Goal: Transaction & Acquisition: Subscribe to service/newsletter

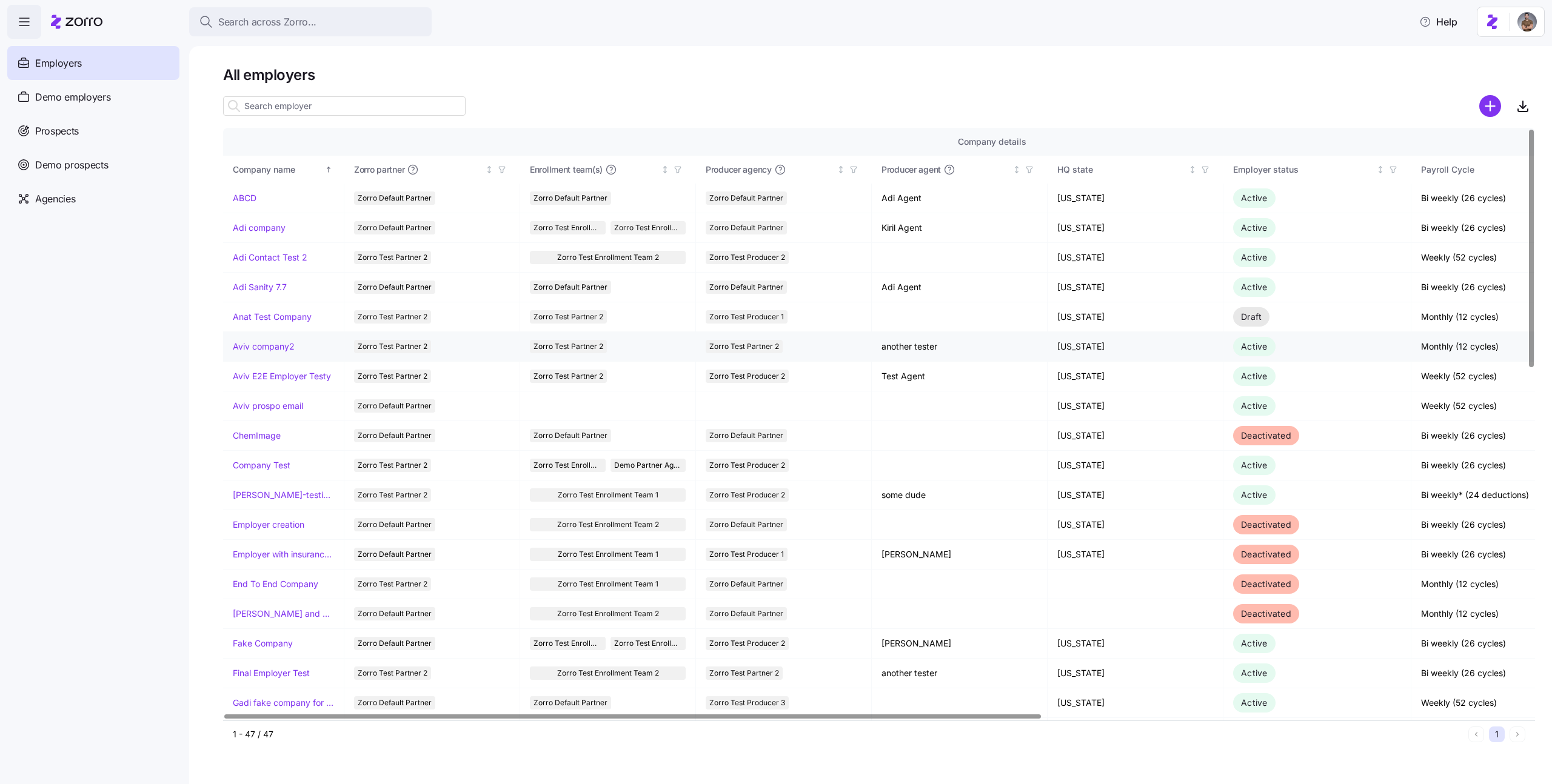
scroll to position [0, 781]
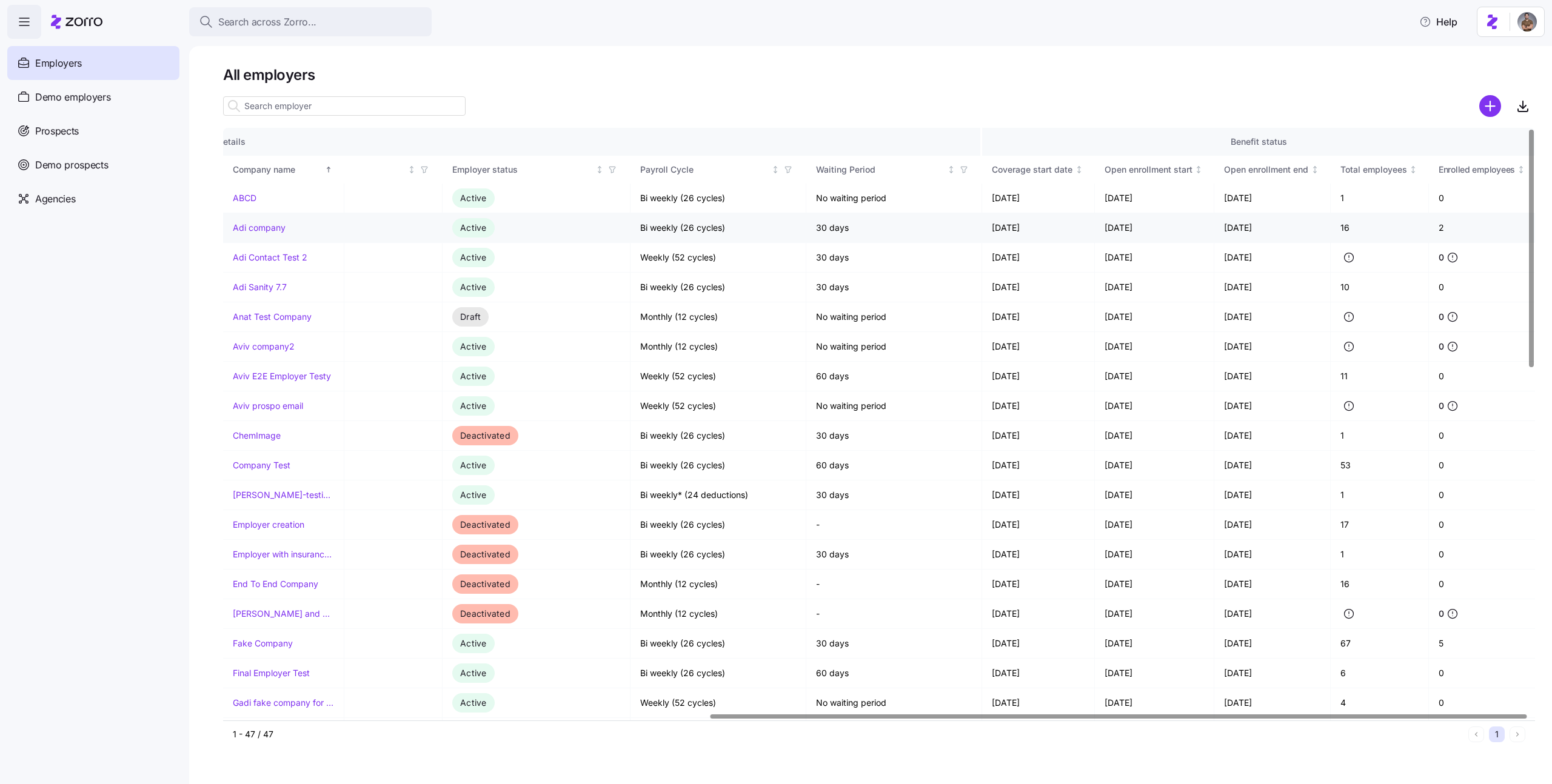
click at [277, 224] on link "Adi company" at bounding box center [259, 227] width 53 height 12
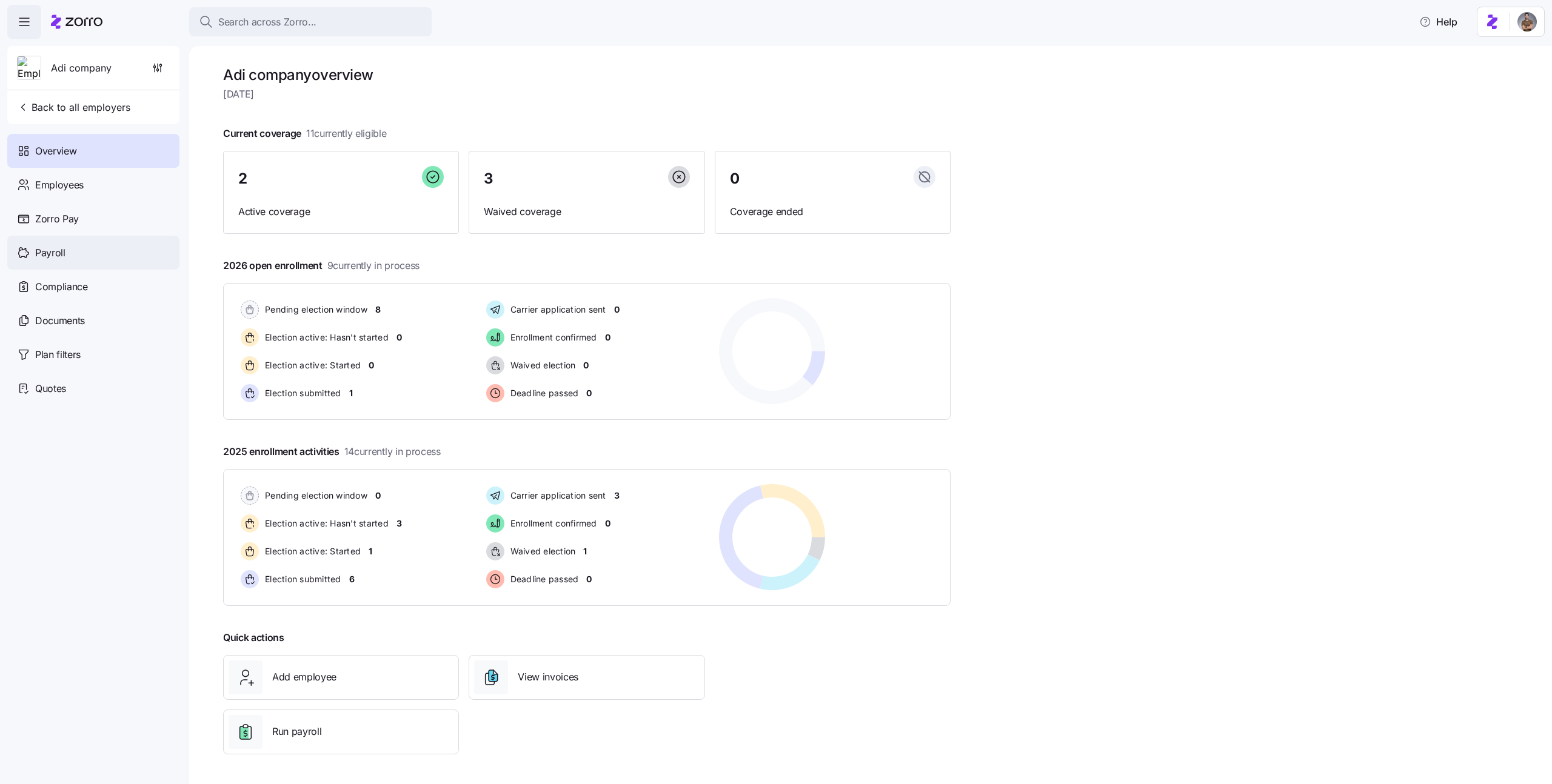
click at [159, 253] on div "Payroll" at bounding box center [94, 253] width 172 height 34
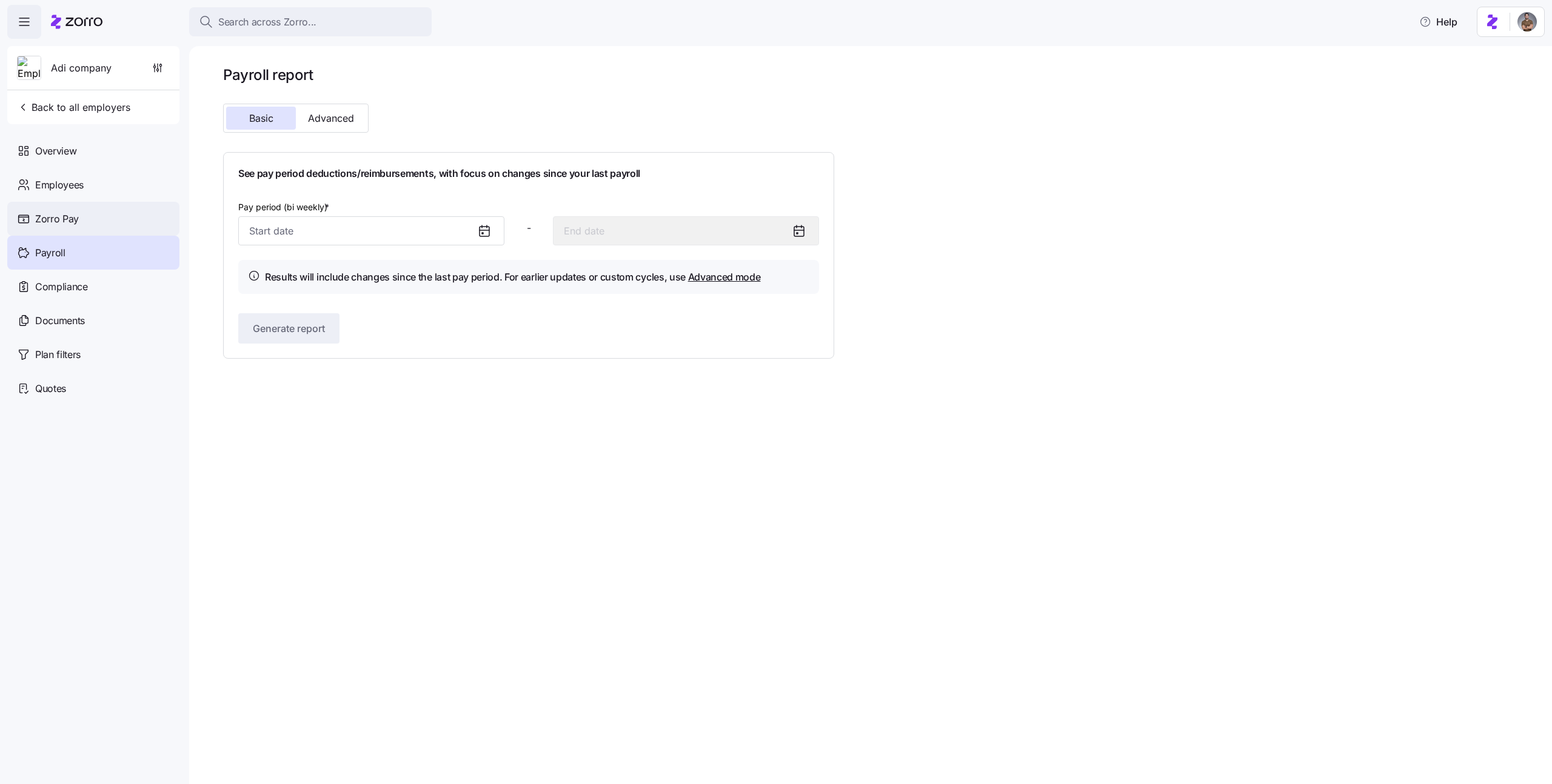
click at [107, 209] on div "Zorro Pay" at bounding box center [94, 219] width 172 height 34
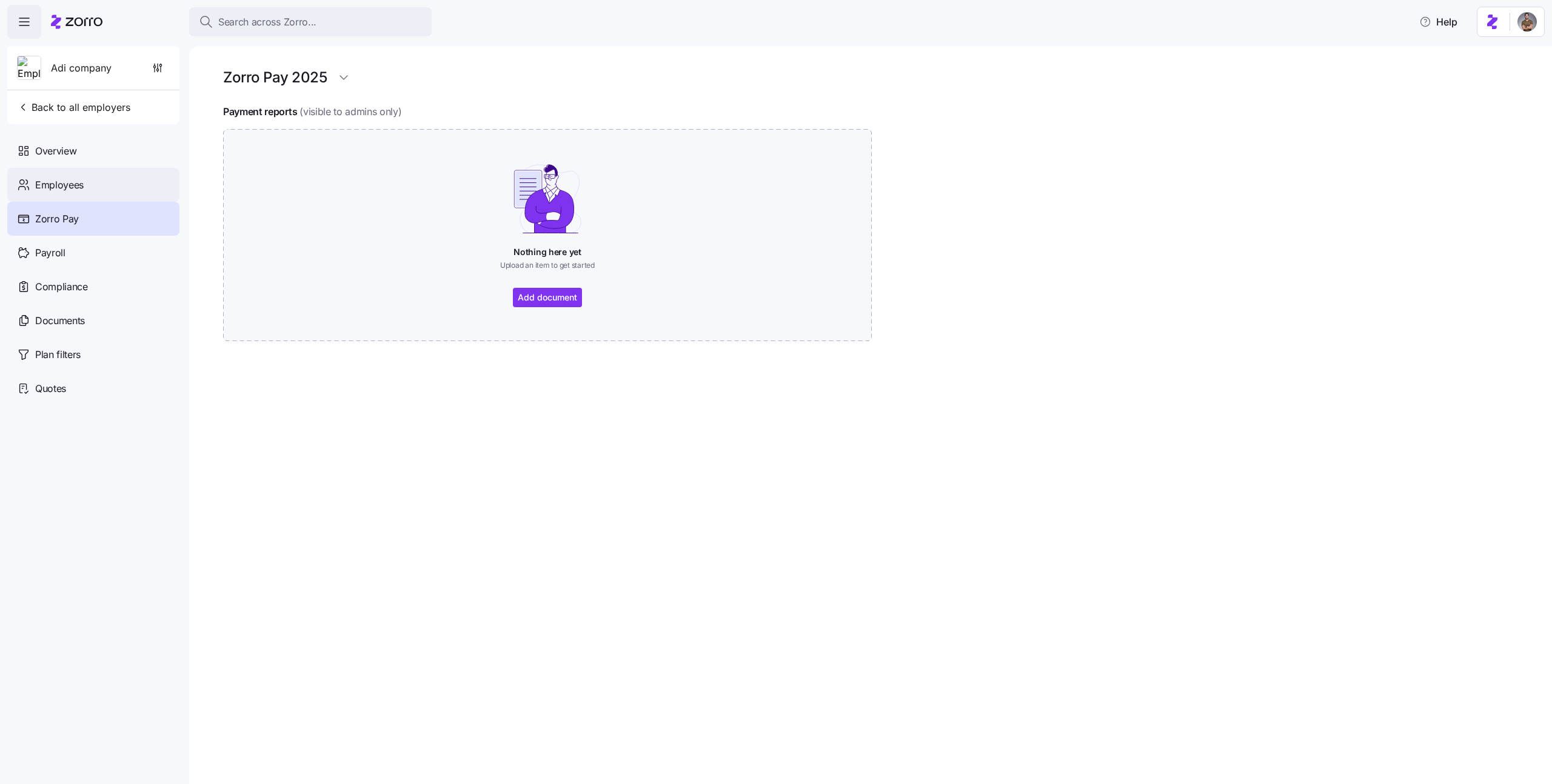
click at [87, 192] on div "Employees" at bounding box center [94, 185] width 172 height 34
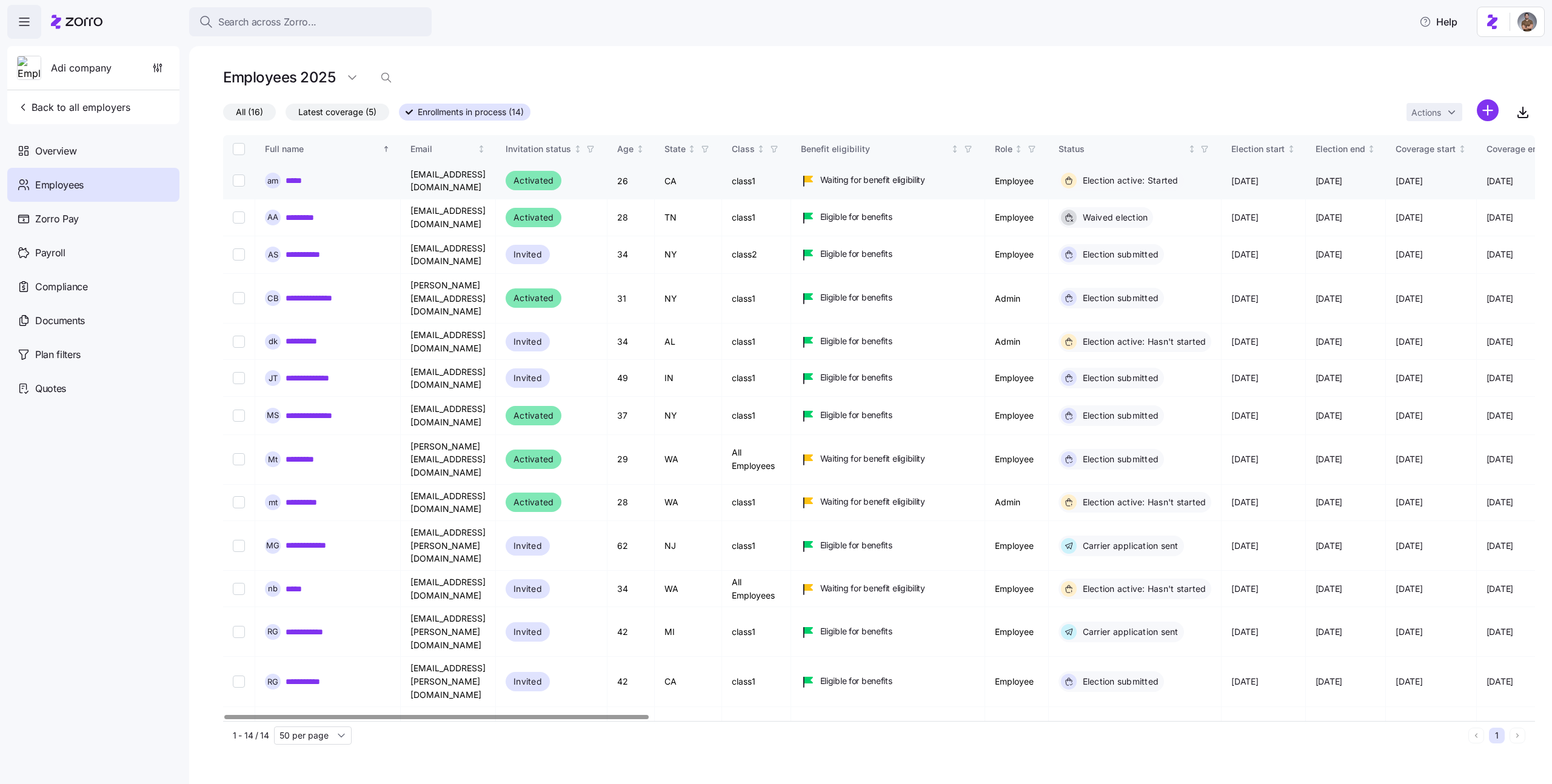
click at [298, 182] on link "*****" at bounding box center [296, 180] width 22 height 12
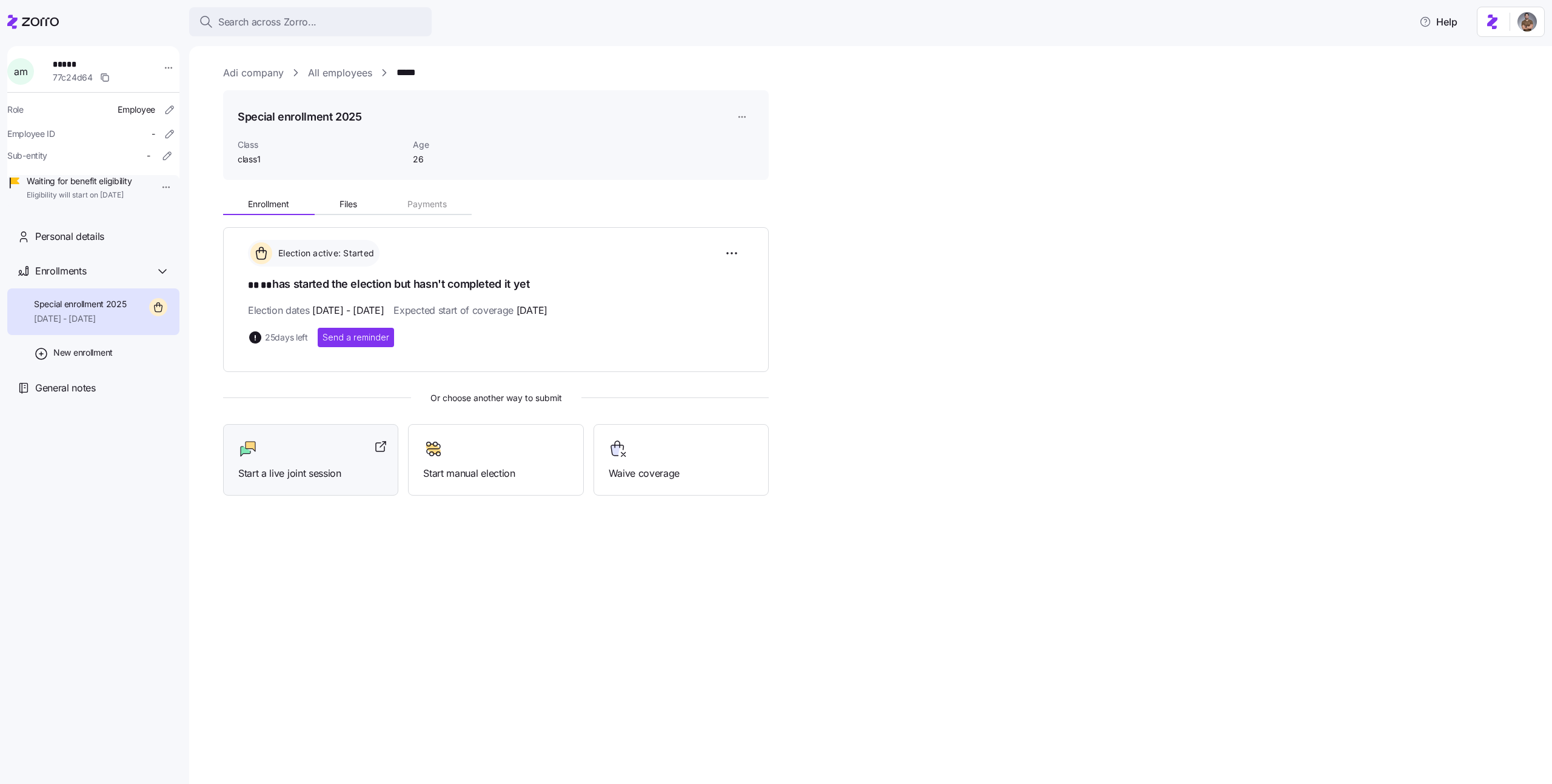
click at [332, 452] on div at bounding box center [311, 449] width 145 height 19
click at [35, 26] on icon at bounding box center [33, 21] width 52 height 14
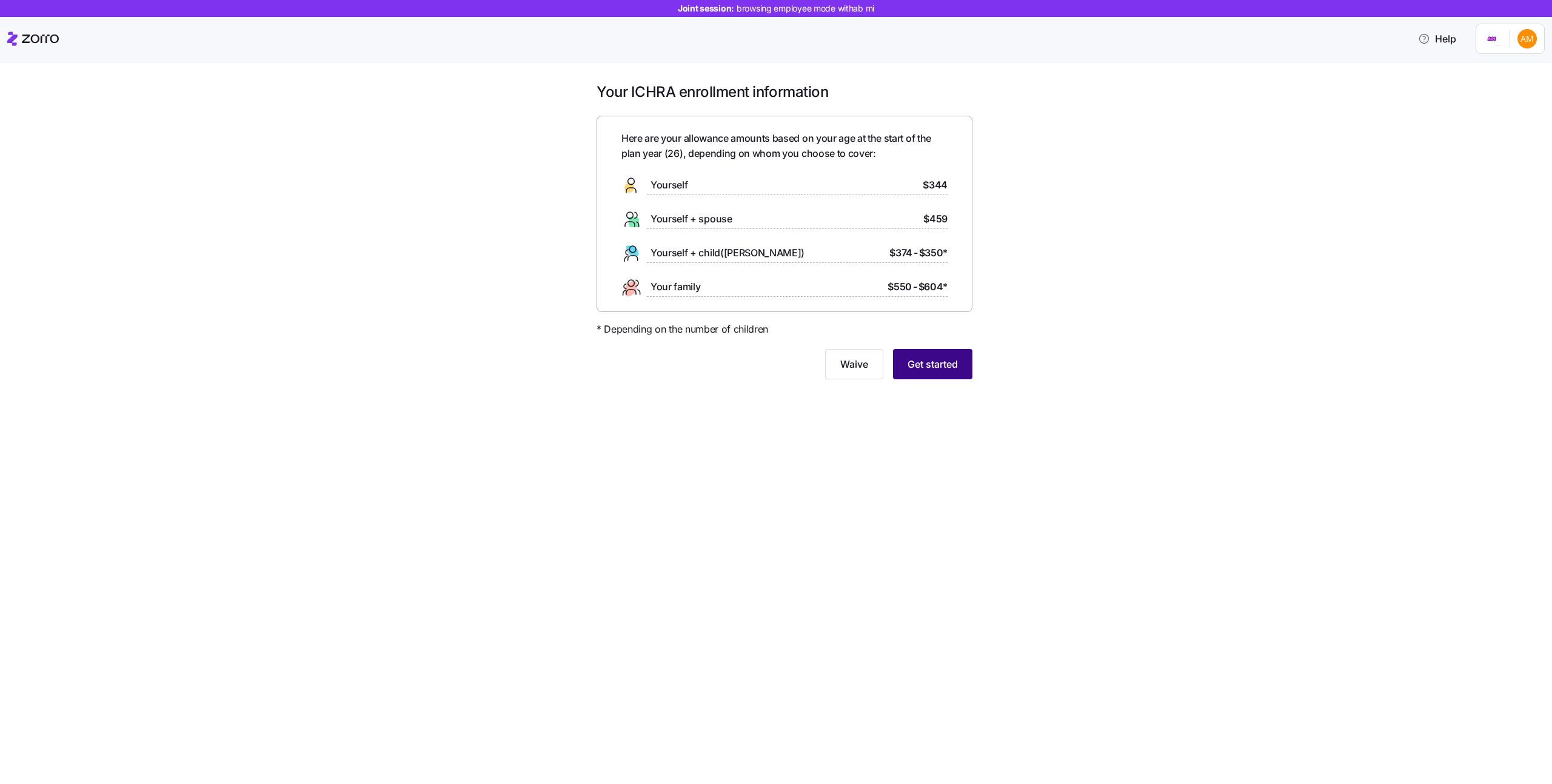
click at [920, 360] on span "Get started" at bounding box center [933, 364] width 50 height 14
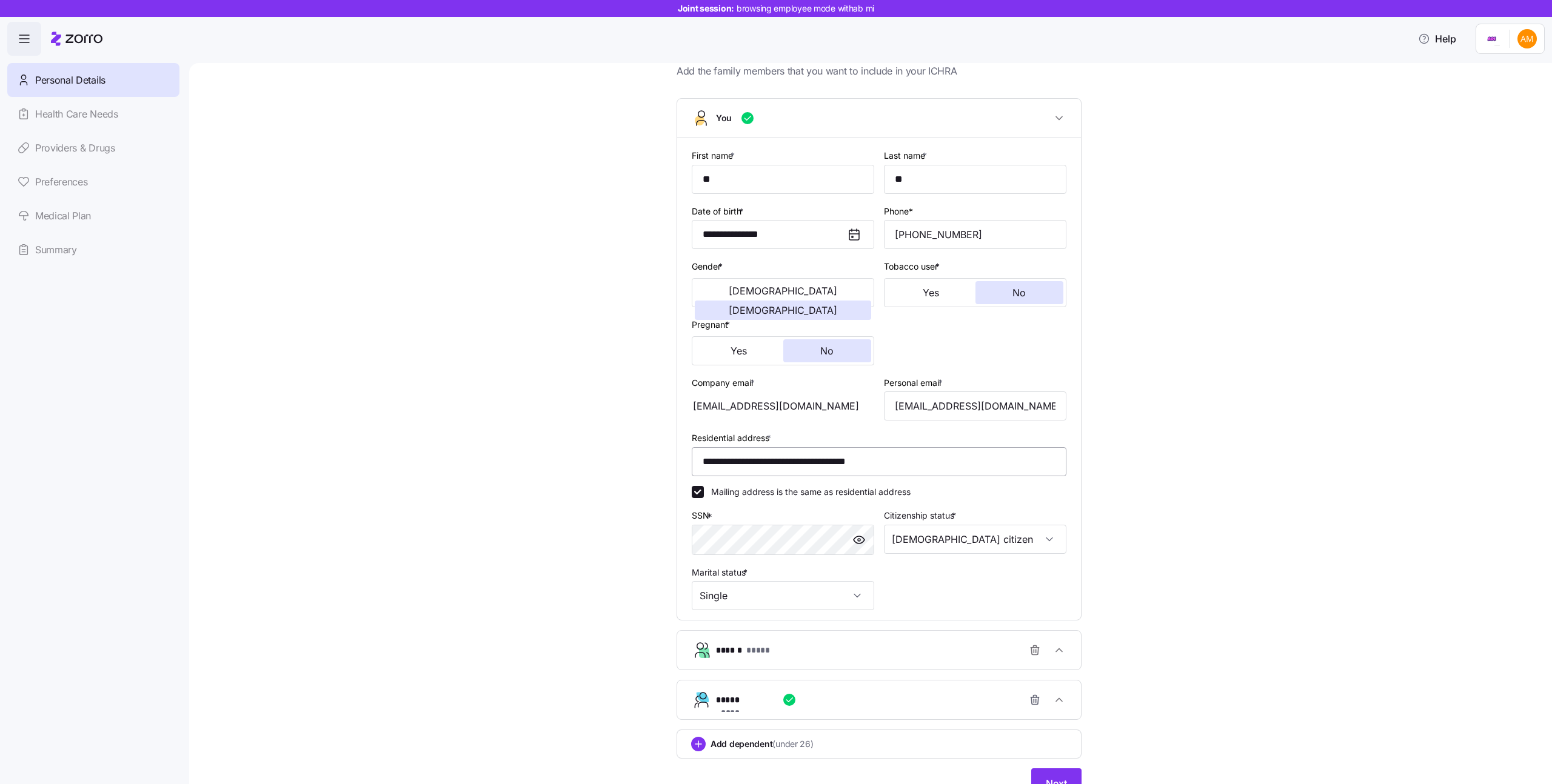
scroll to position [101, 0]
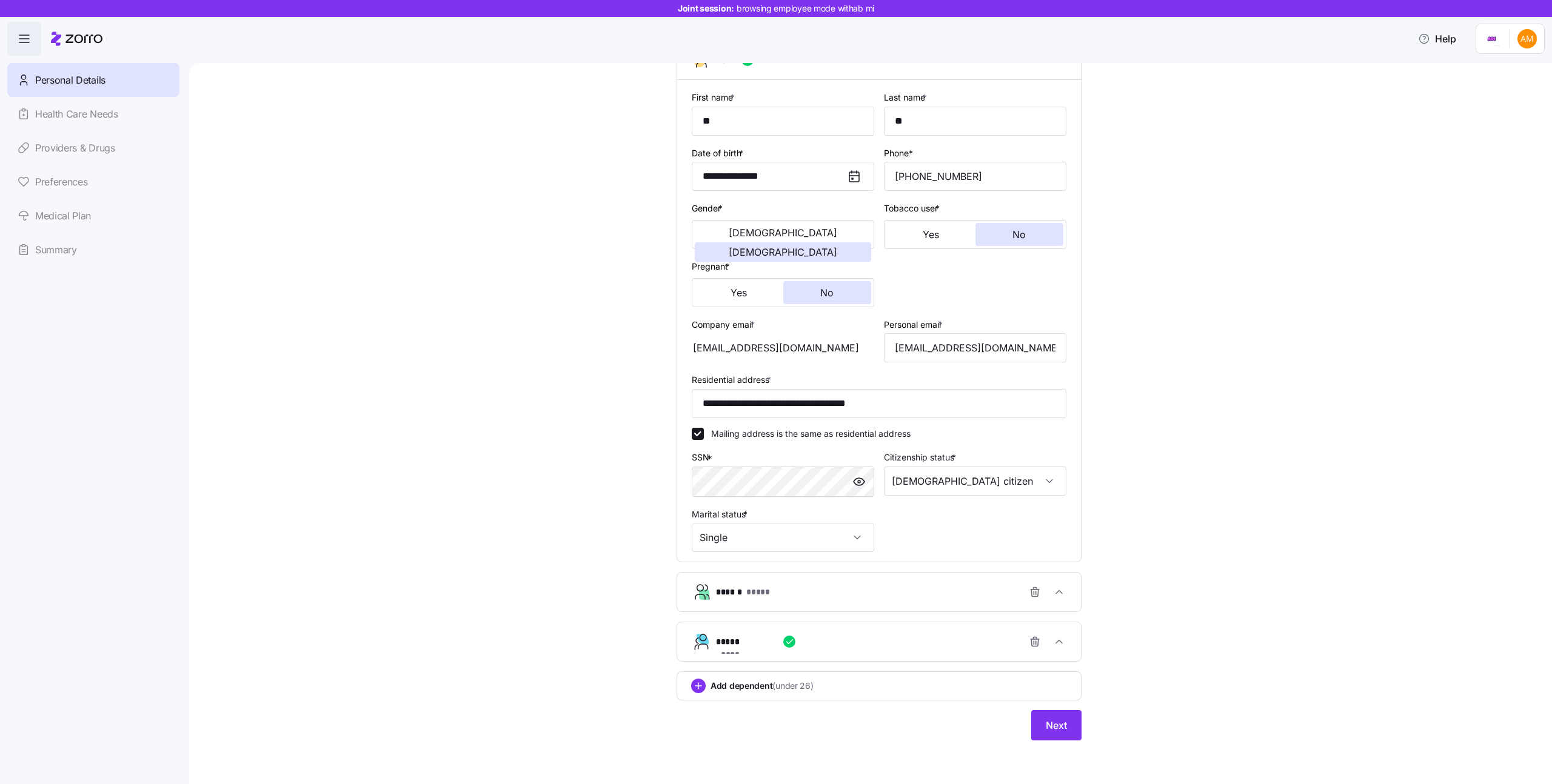
click at [769, 604] on div "****** *****" at bounding box center [884, 592] width 336 height 24
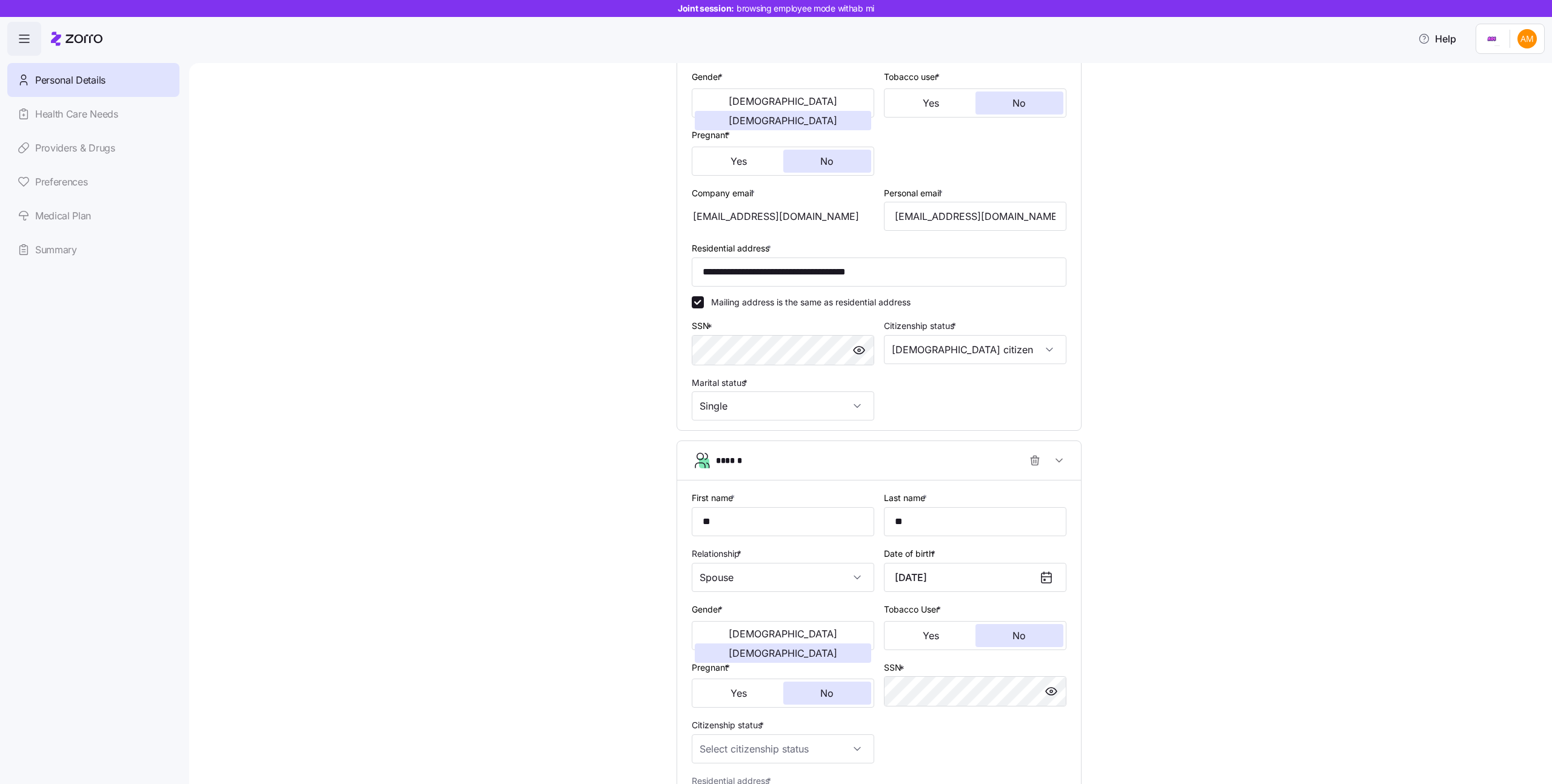
scroll to position [450, 0]
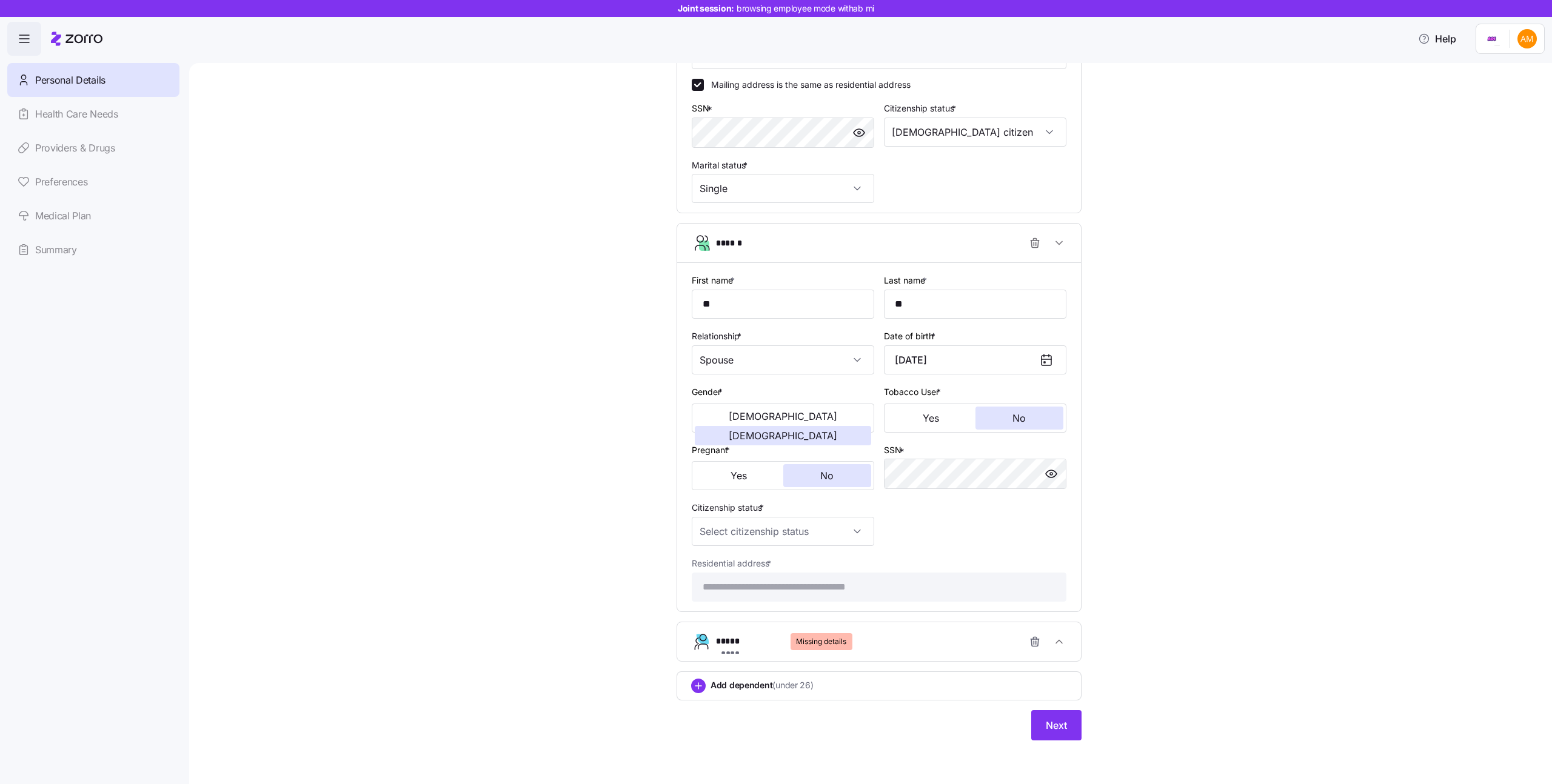
click at [896, 645] on div "***** ******* Missing details" at bounding box center [884, 641] width 336 height 24
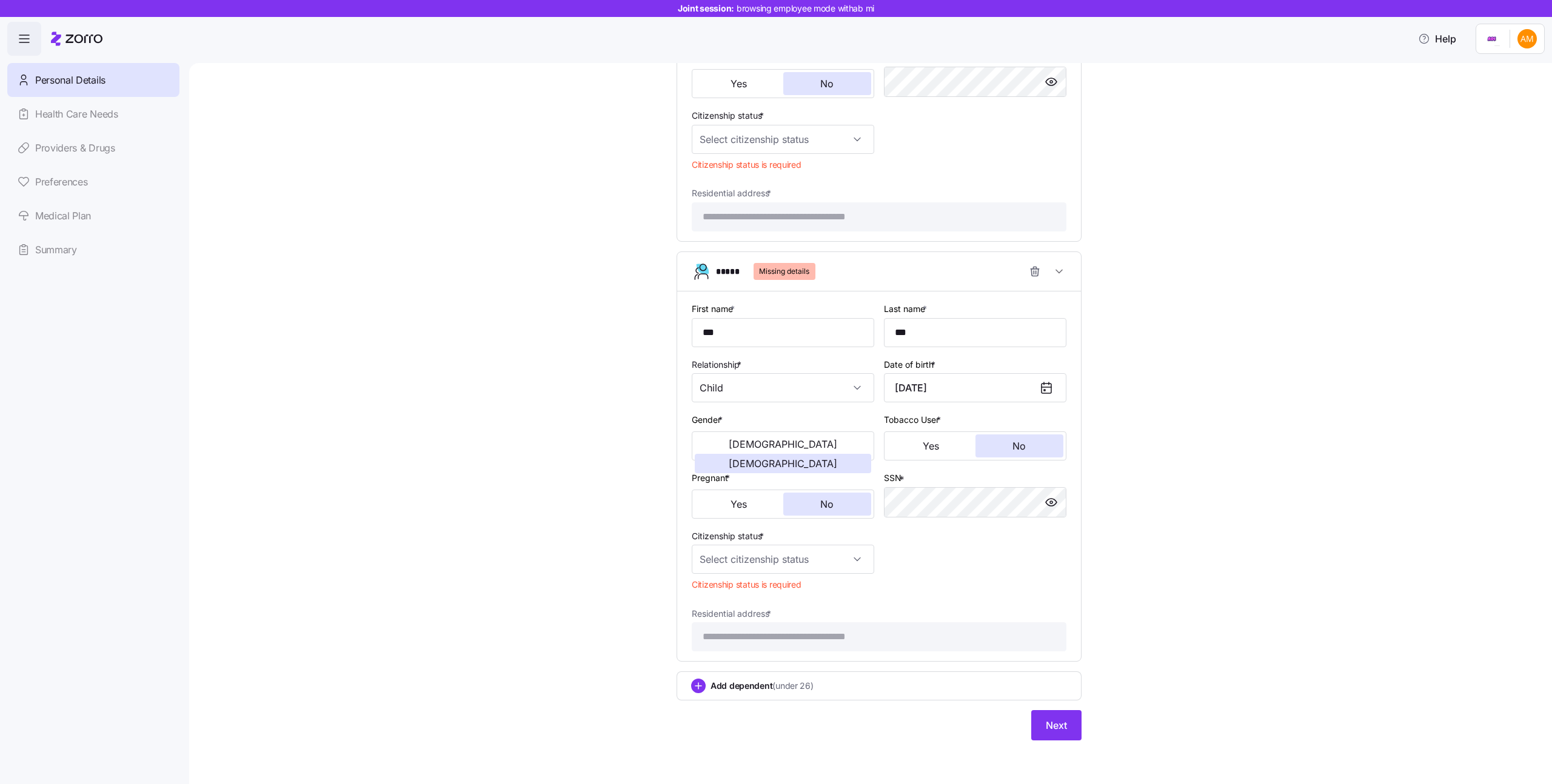
scroll to position [638, 0]
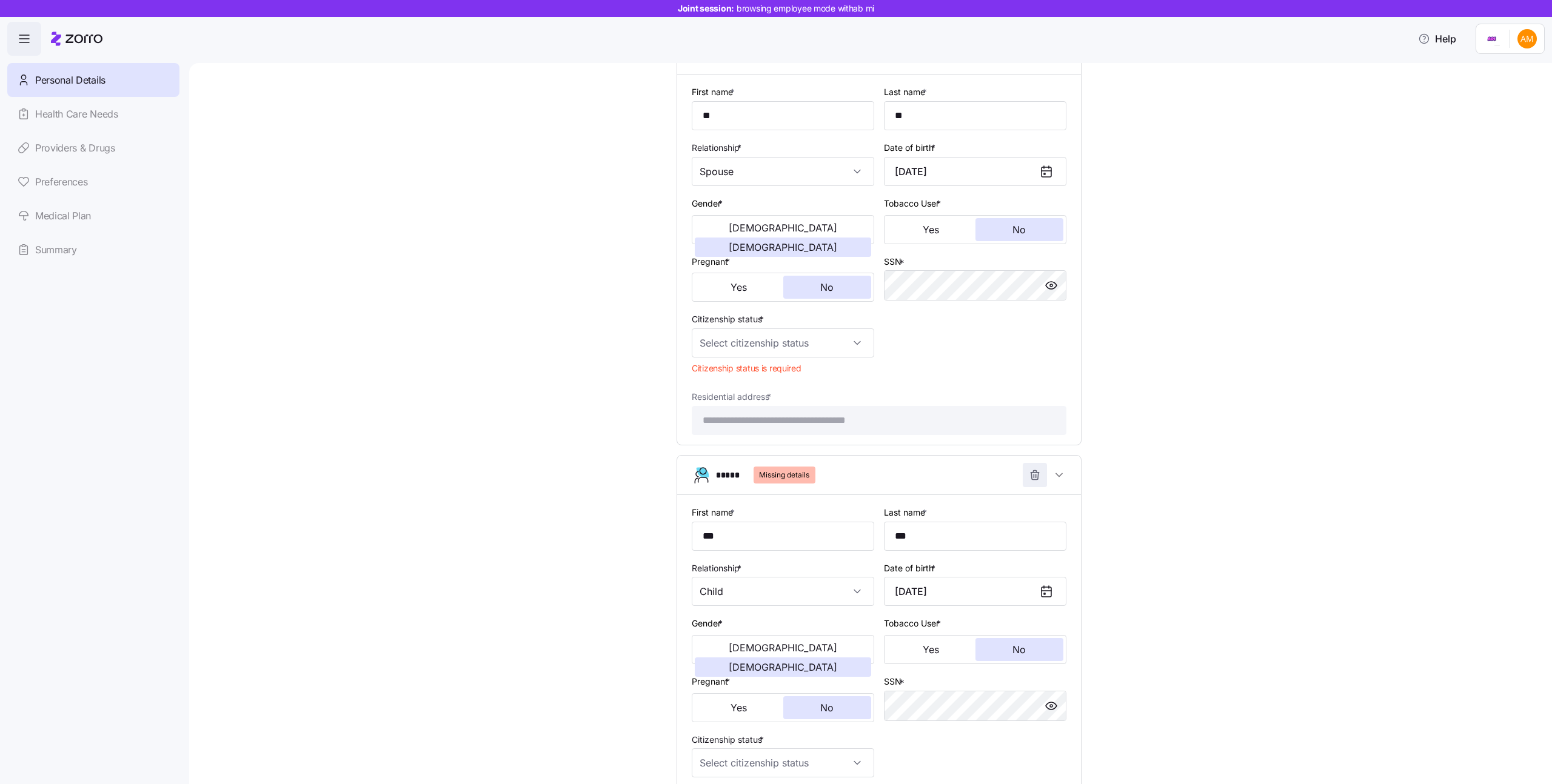
click at [1032, 472] on icon "button" at bounding box center [1035, 474] width 12 height 12
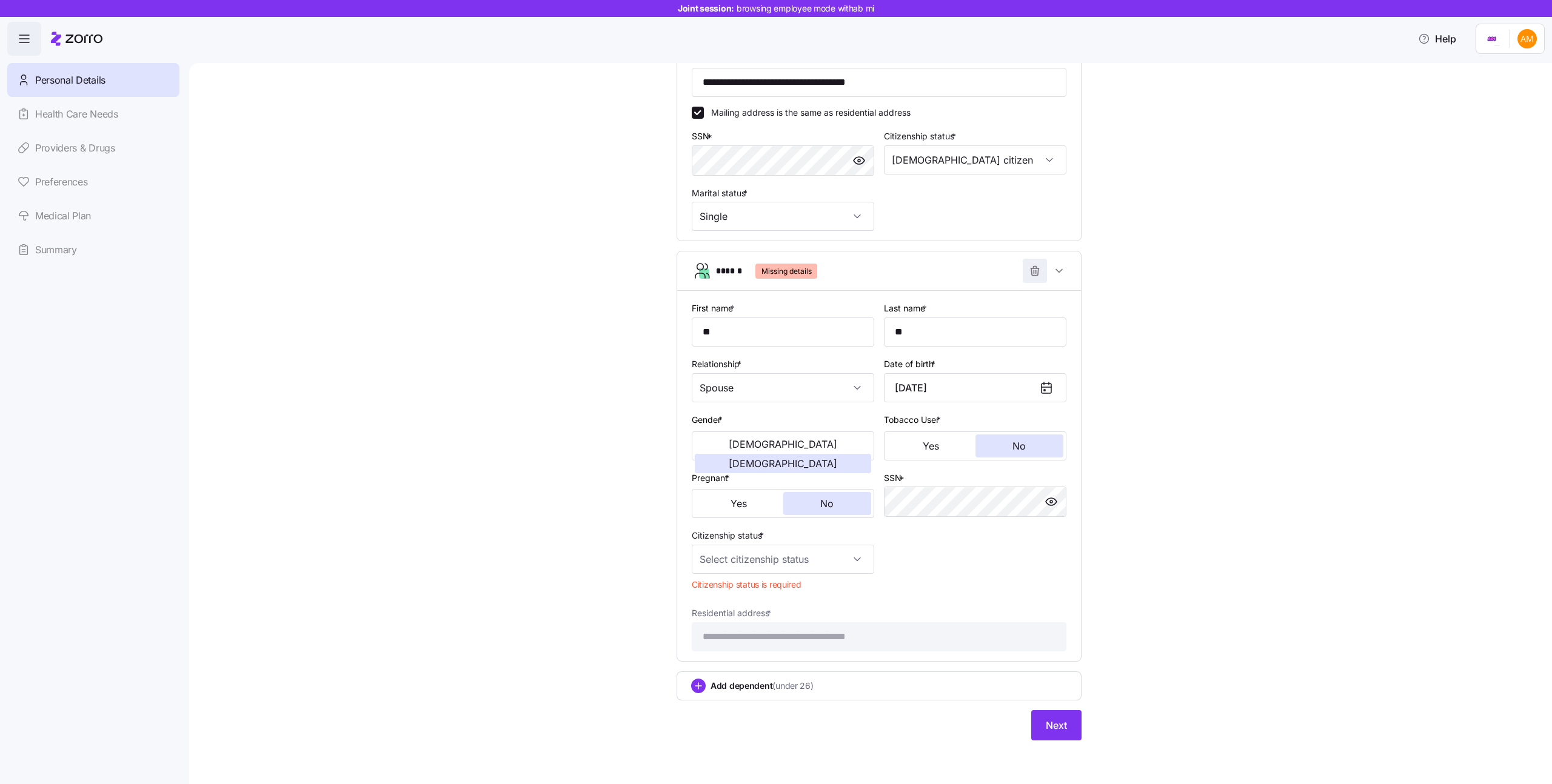
click at [1036, 265] on icon "button" at bounding box center [1035, 270] width 12 height 12
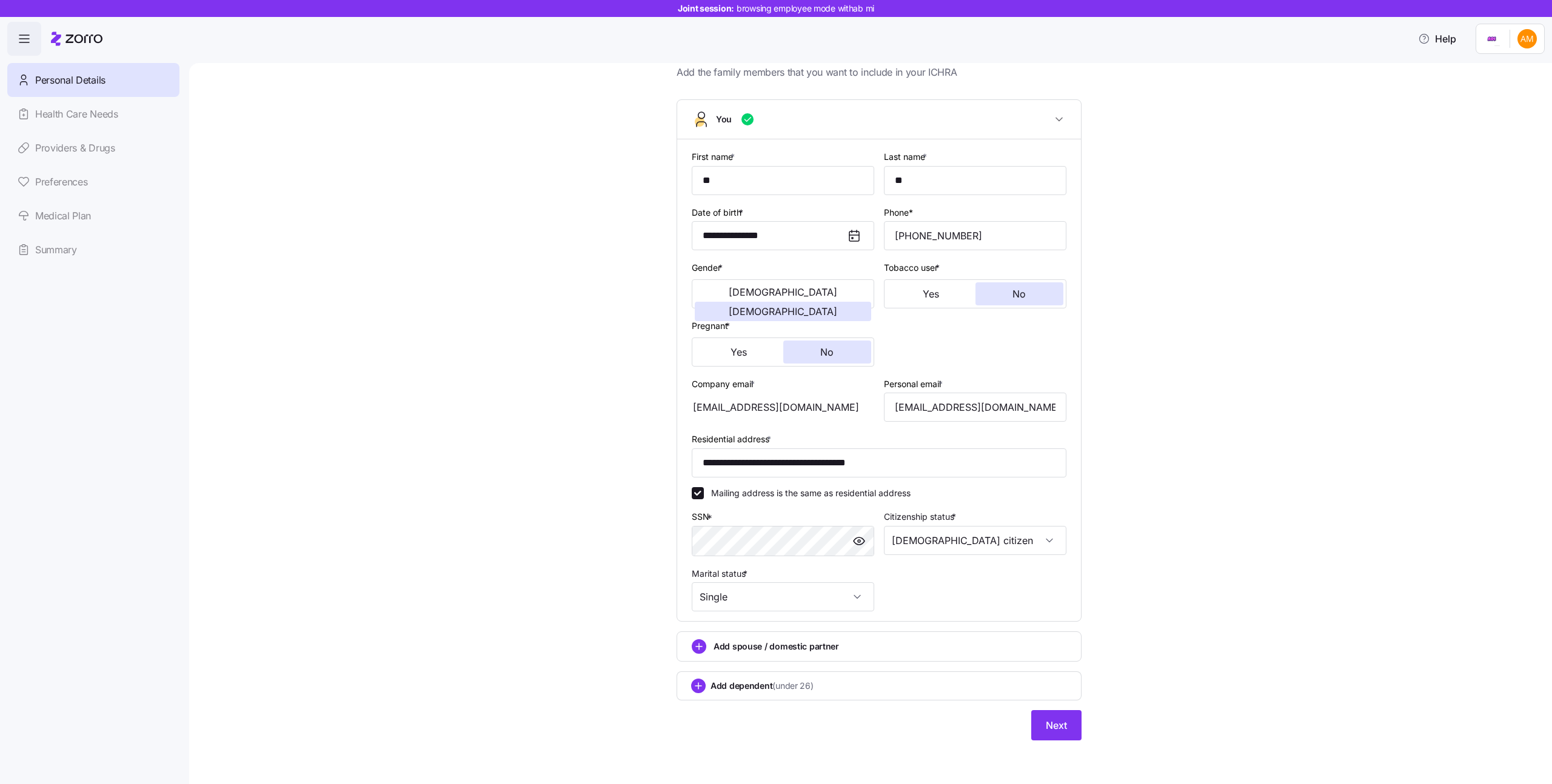
scroll to position [41, 0]
click at [1060, 729] on span "Next" at bounding box center [1057, 725] width 21 height 14
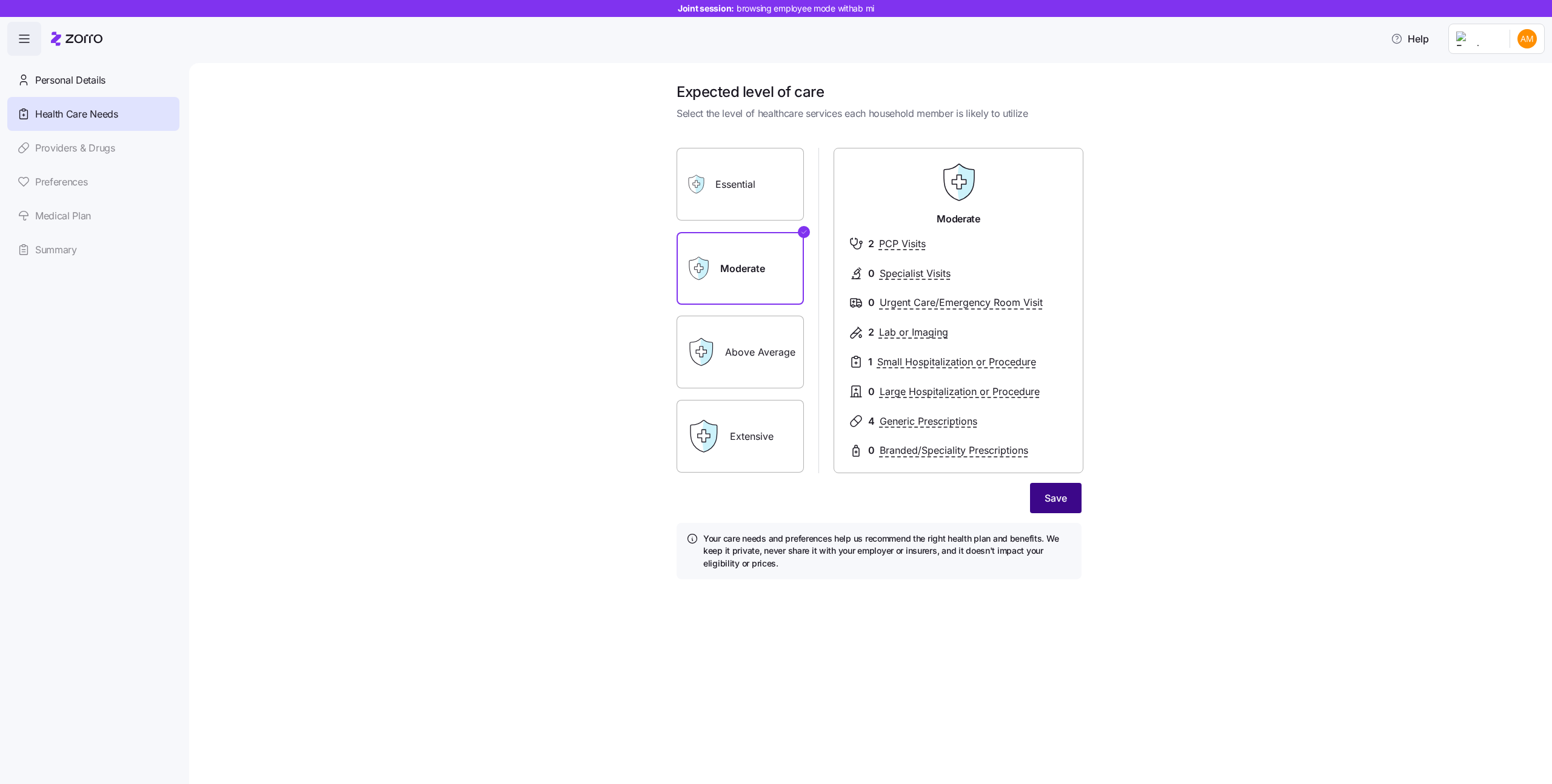
click at [1031, 498] on button "Save" at bounding box center [1056, 498] width 52 height 30
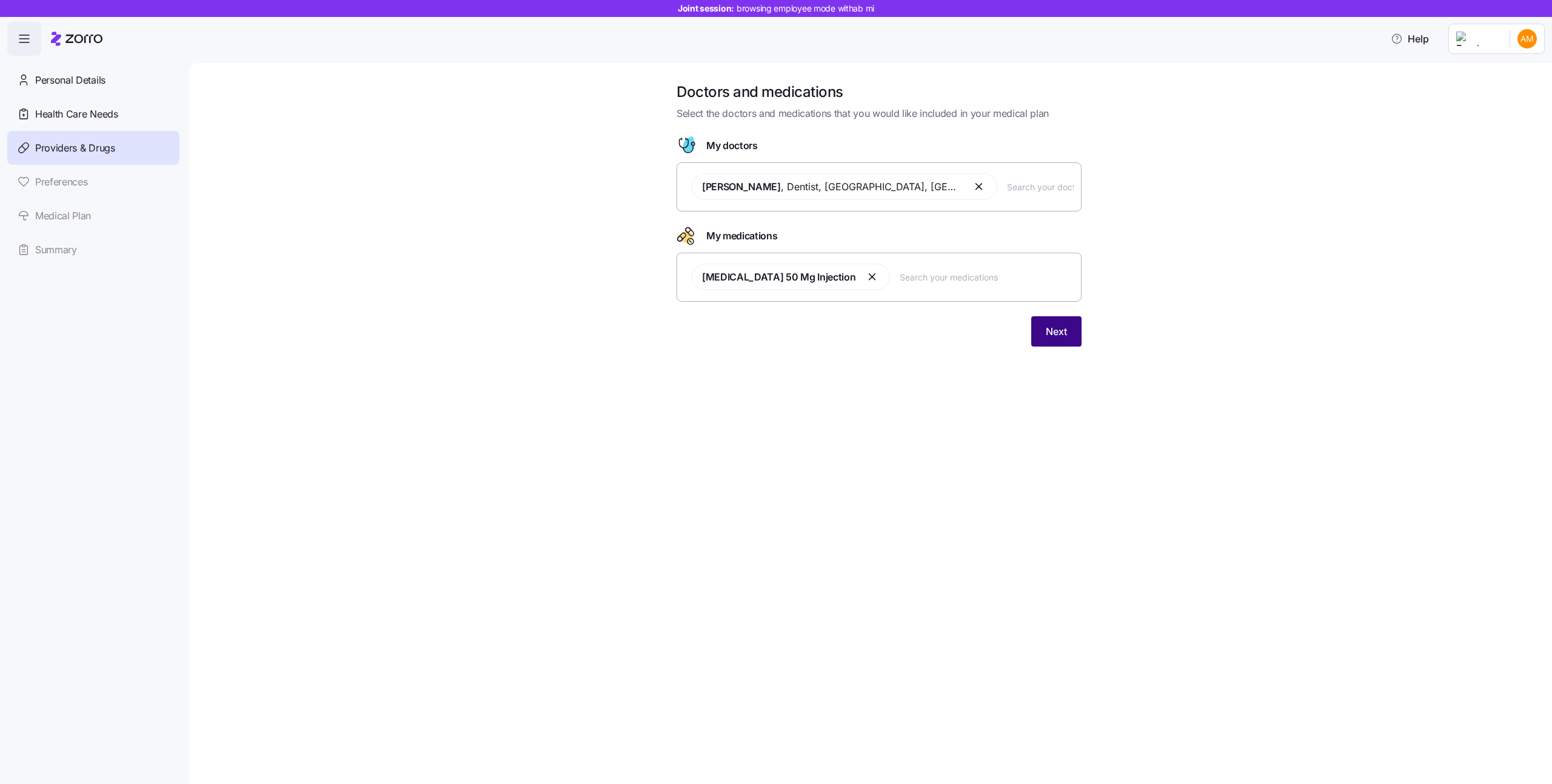
click at [1063, 334] on span "Next" at bounding box center [1057, 331] width 21 height 14
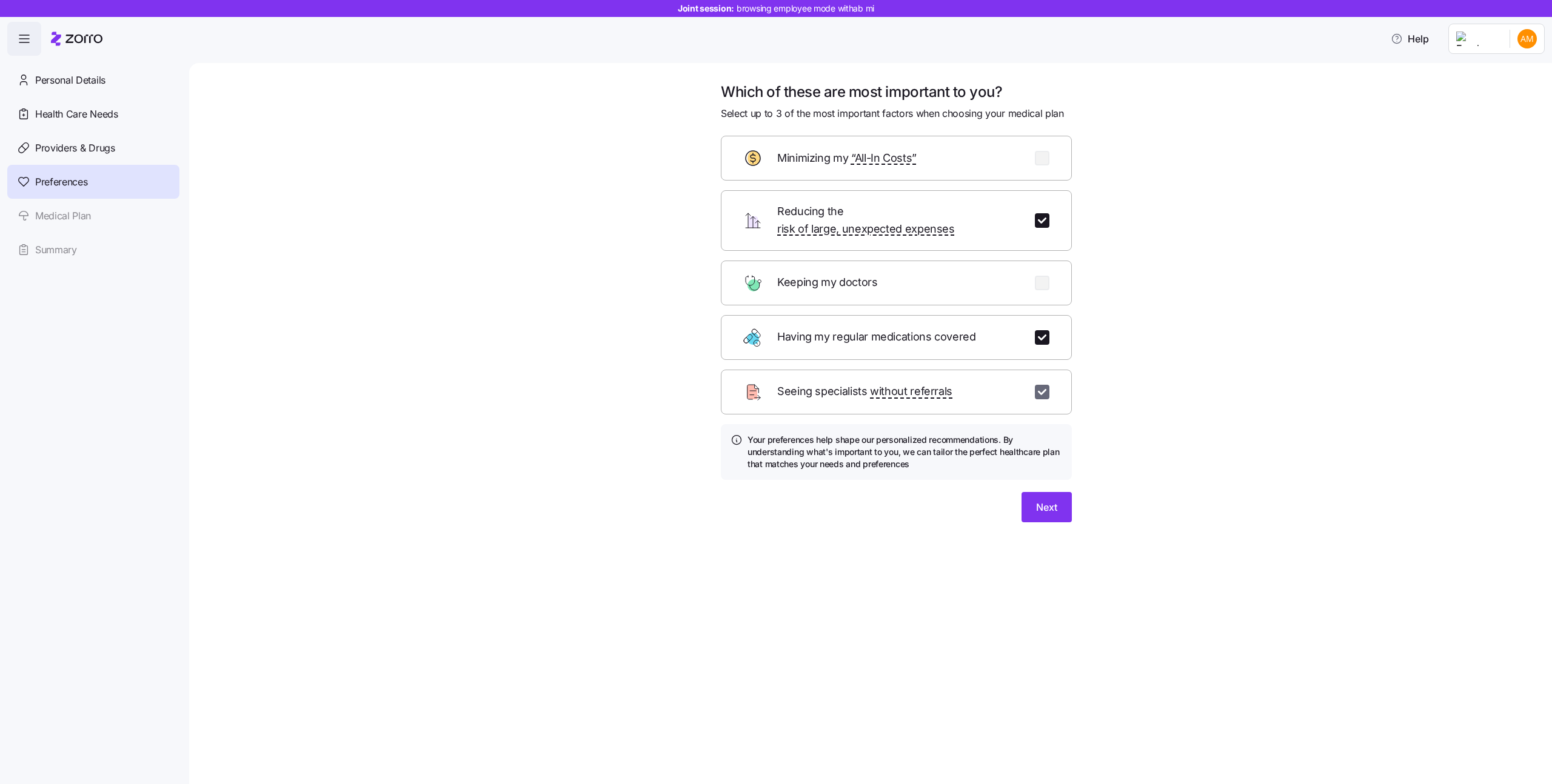
click at [1042, 384] on input "checkbox" at bounding box center [1042, 391] width 14 height 14
checkbox input "false"
click at [1045, 276] on input "checkbox" at bounding box center [1042, 283] width 14 height 14
checkbox input "true"
click at [1043, 330] on input "checkbox" at bounding box center [1042, 337] width 14 height 14
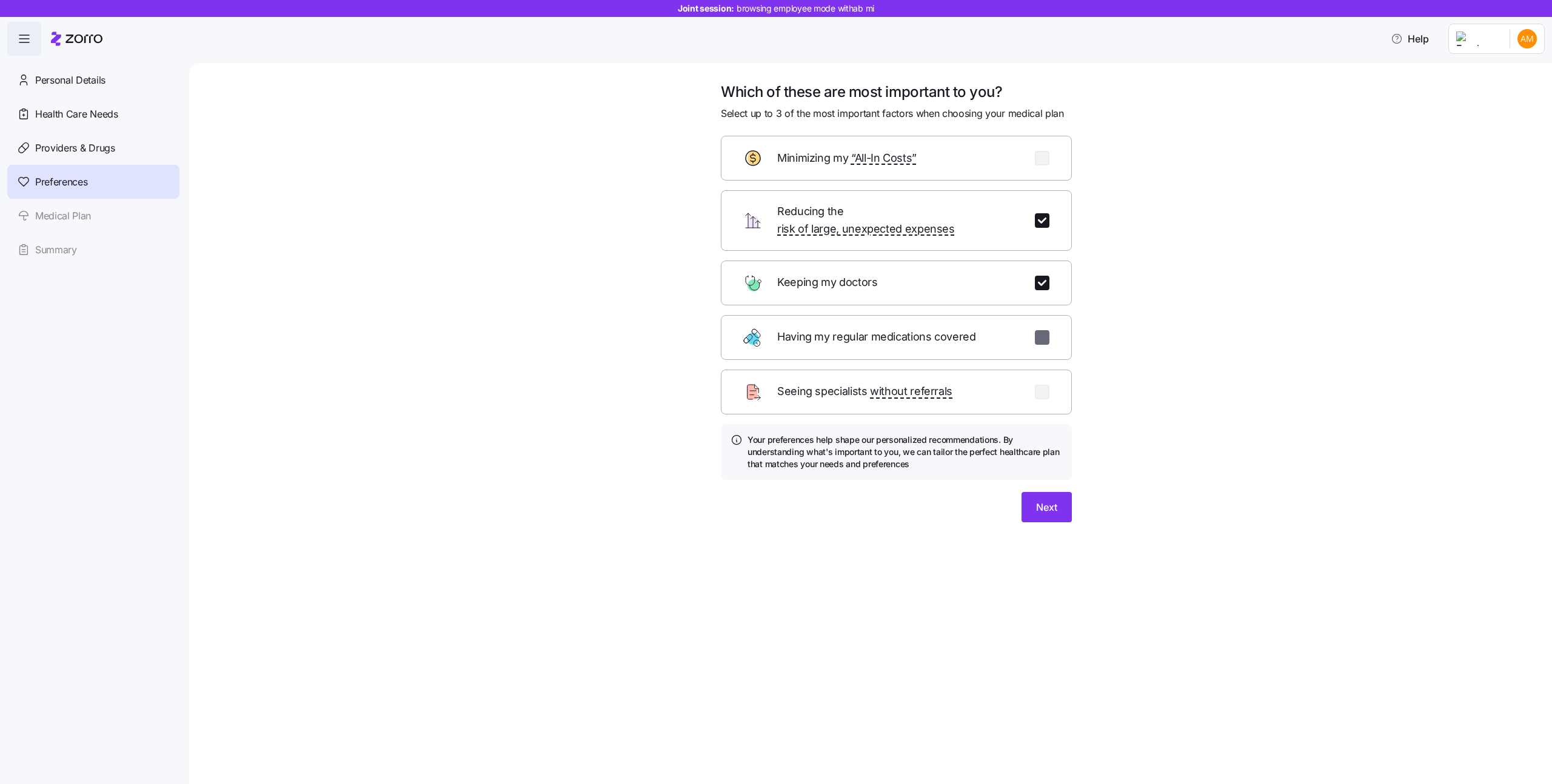
checkbox input "false"
click at [1042, 156] on input "checkbox" at bounding box center [1042, 158] width 14 height 14
checkbox input "true"
click at [1042, 500] on span "Next" at bounding box center [1047, 507] width 21 height 14
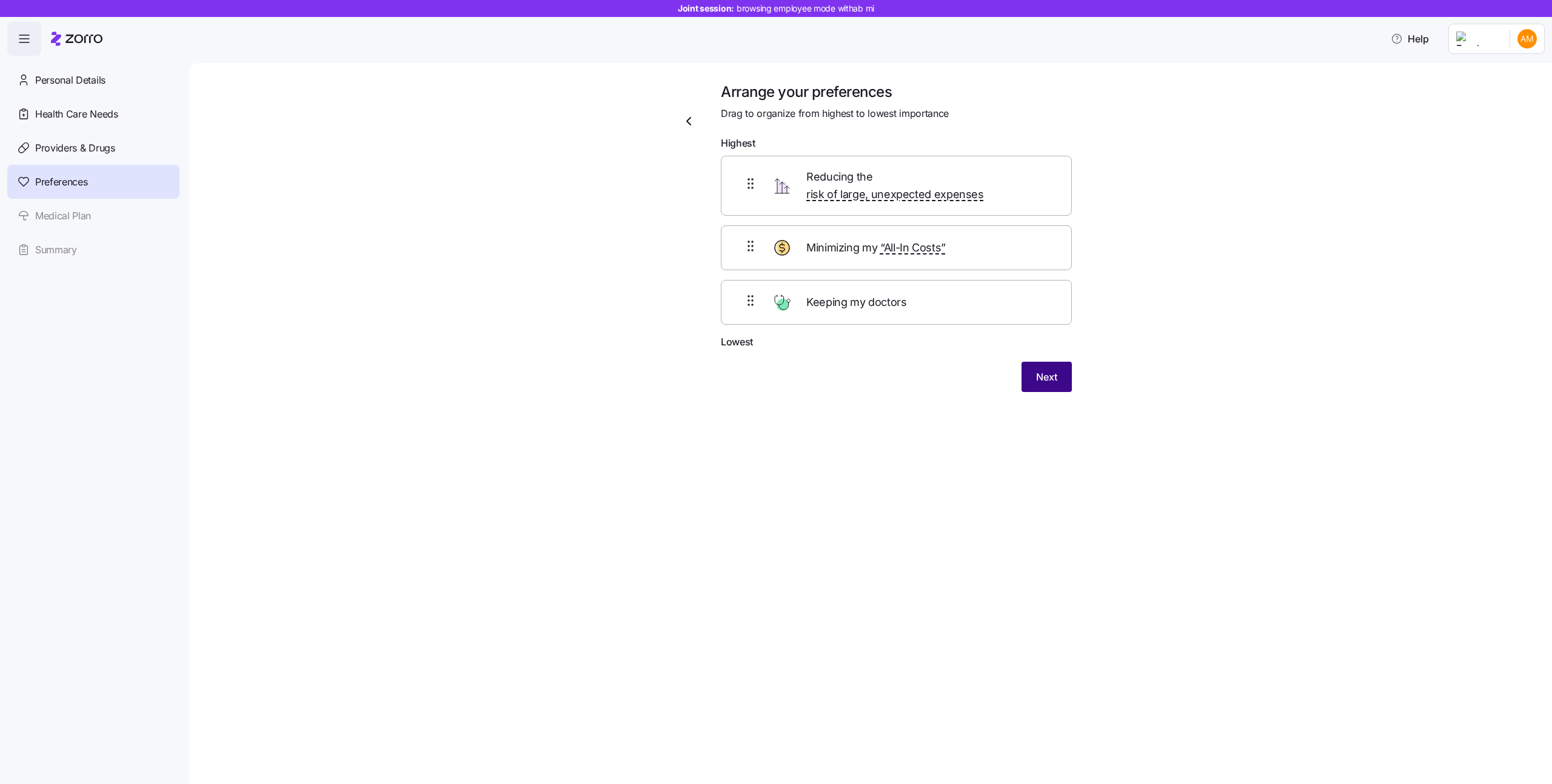
click at [1042, 369] on span "Next" at bounding box center [1047, 376] width 21 height 14
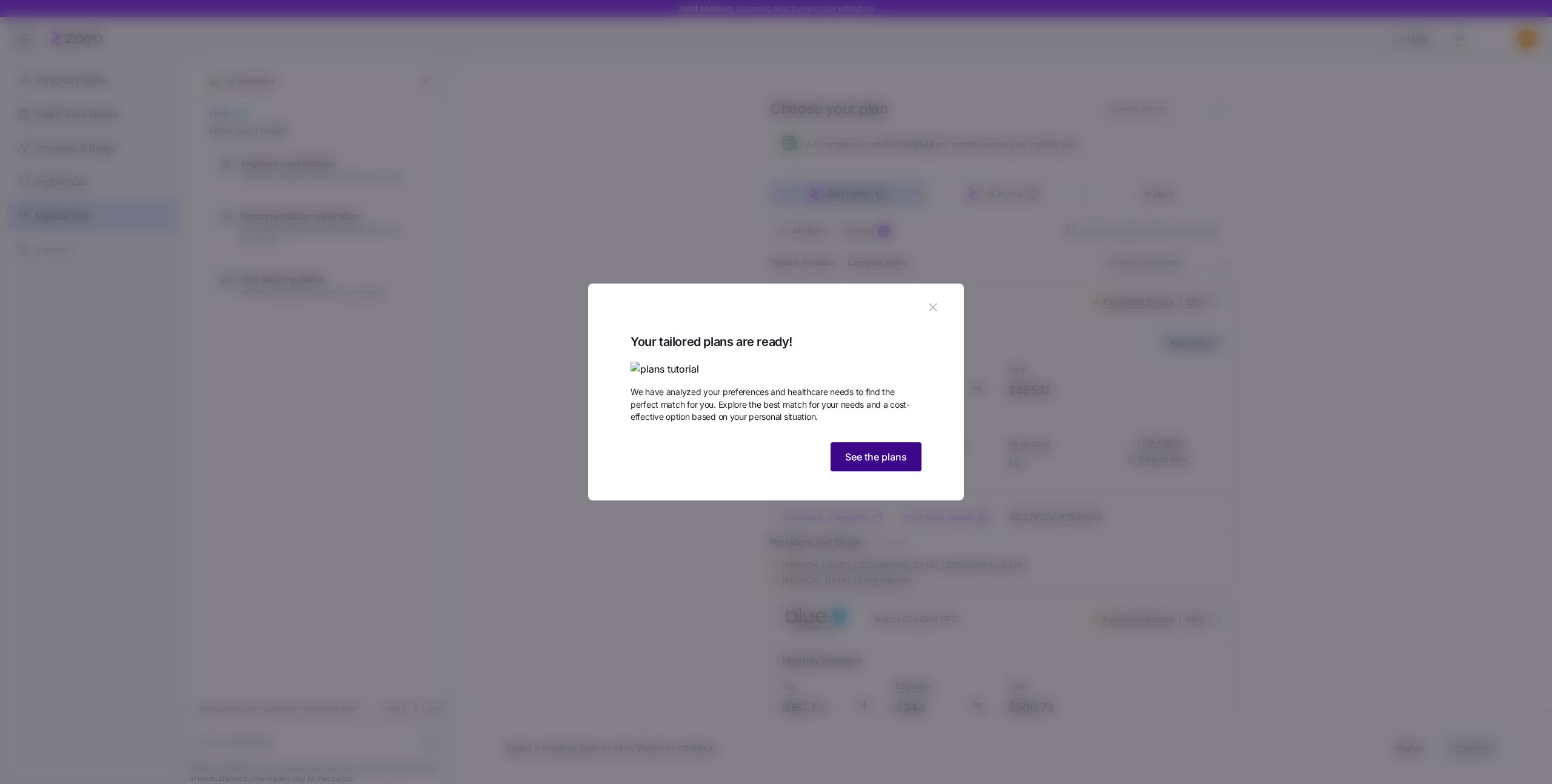
click at [866, 464] on span "See the plans" at bounding box center [876, 457] width 62 height 14
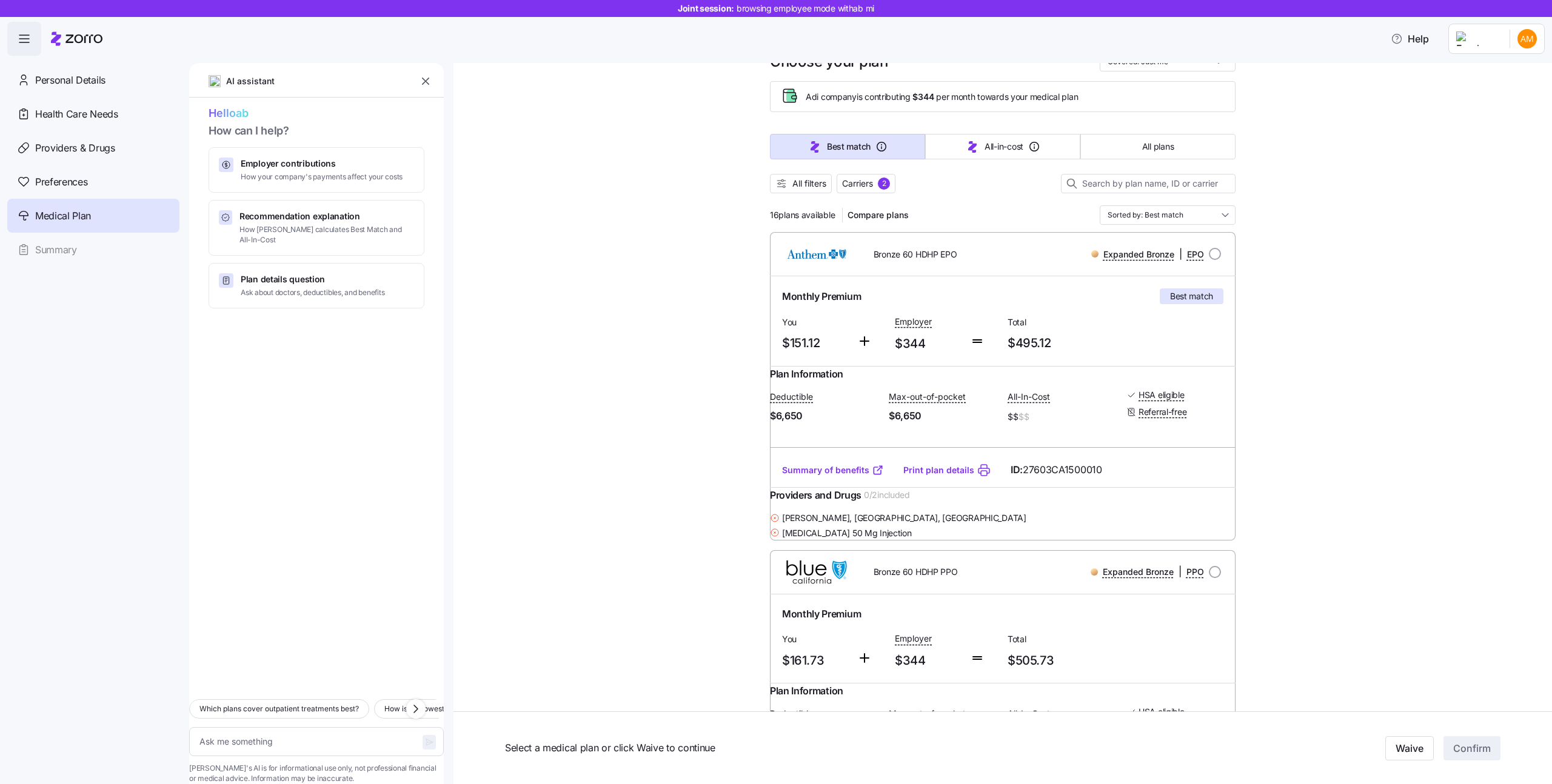
scroll to position [43, 0]
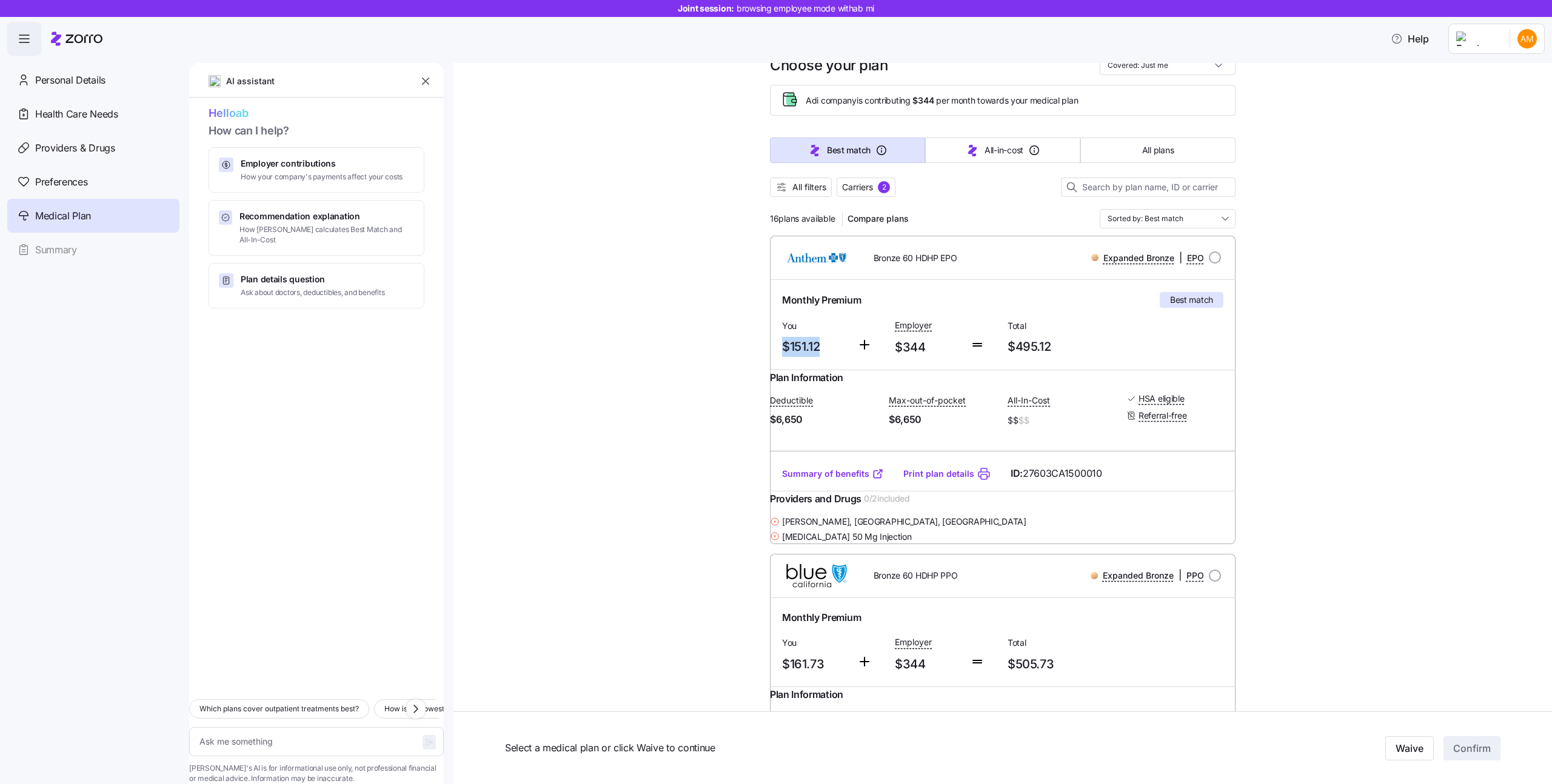
drag, startPoint x: 784, startPoint y: 351, endPoint x: 823, endPoint y: 351, distance: 39.0
click at [823, 351] on span "$151.12" at bounding box center [815, 347] width 65 height 20
drag, startPoint x: 897, startPoint y: 346, endPoint x: 927, endPoint y: 346, distance: 30.0
click at [927, 346] on span "$344" at bounding box center [927, 347] width 65 height 20
drag, startPoint x: 1008, startPoint y: 344, endPoint x: 1133, endPoint y: 344, distance: 125.0
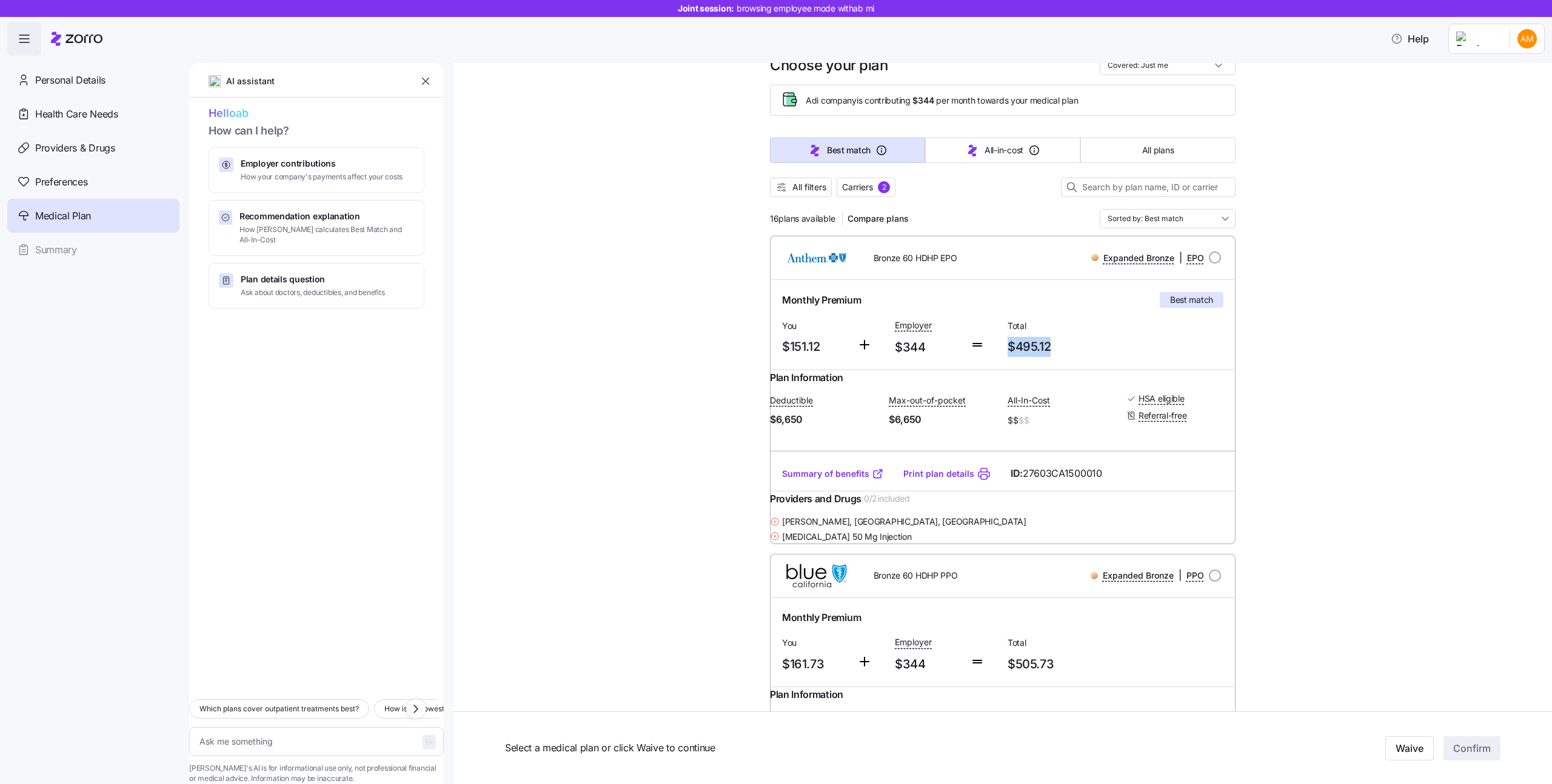
click at [1134, 344] on div "Monthly Premium Best match You $151.12 Employer $344 Total $495.12" at bounding box center [1003, 325] width 451 height 75
click at [1065, 364] on div "Monthly Premium Best match You $151.12 Employer $344 Total $495.12" at bounding box center [1003, 325] width 466 height 90
click at [817, 480] on link "Summary of benefits" at bounding box center [833, 474] width 102 height 12
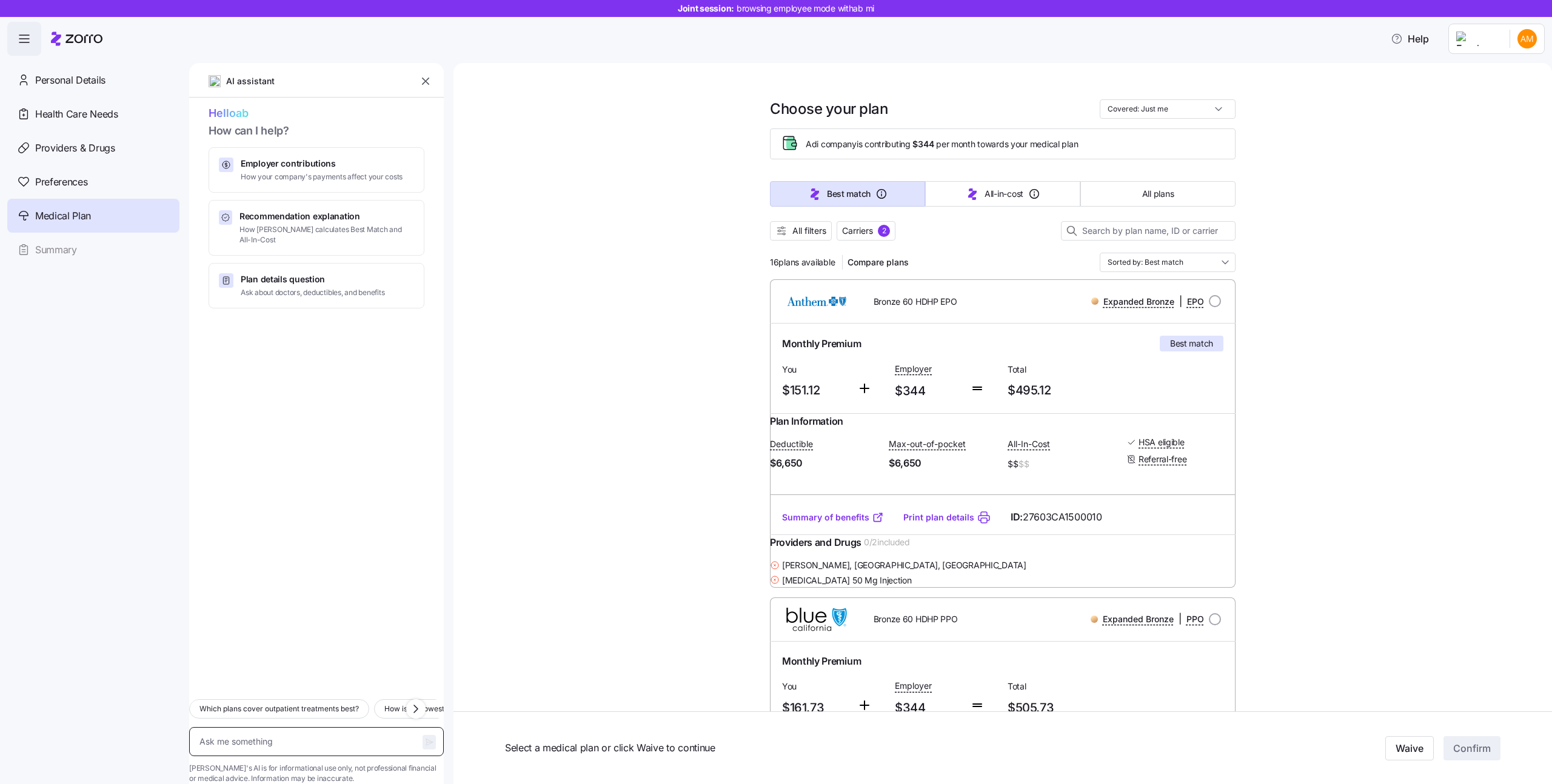
click at [327, 731] on textarea at bounding box center [316, 741] width 255 height 29
type textarea "x"
type textarea "י"
type textarea "x"
type textarea "יןב"
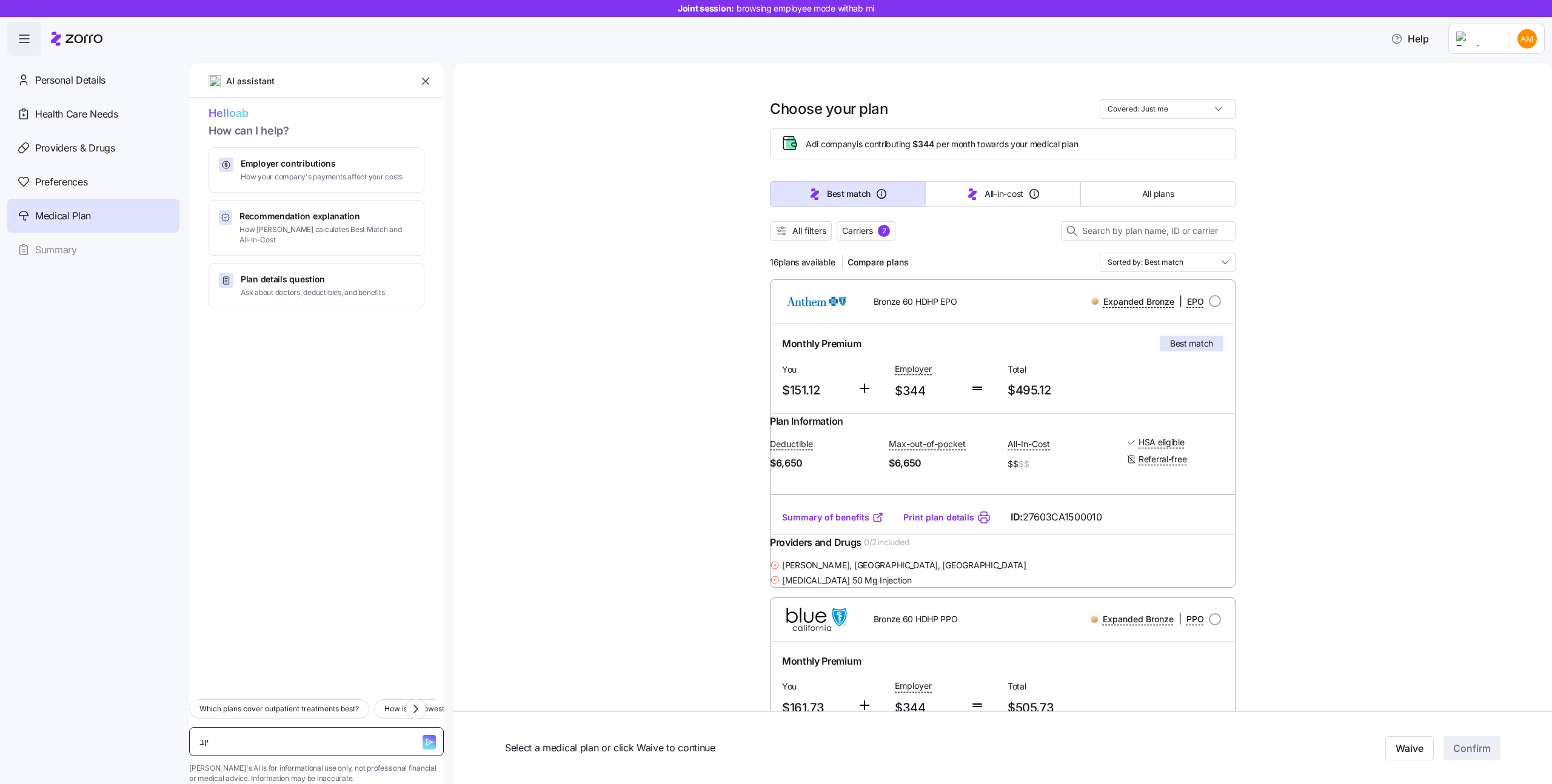
type textarea "x"
type textarea "יןבי"
type textarea "x"
type textarea "יןבי"
type textarea "x"
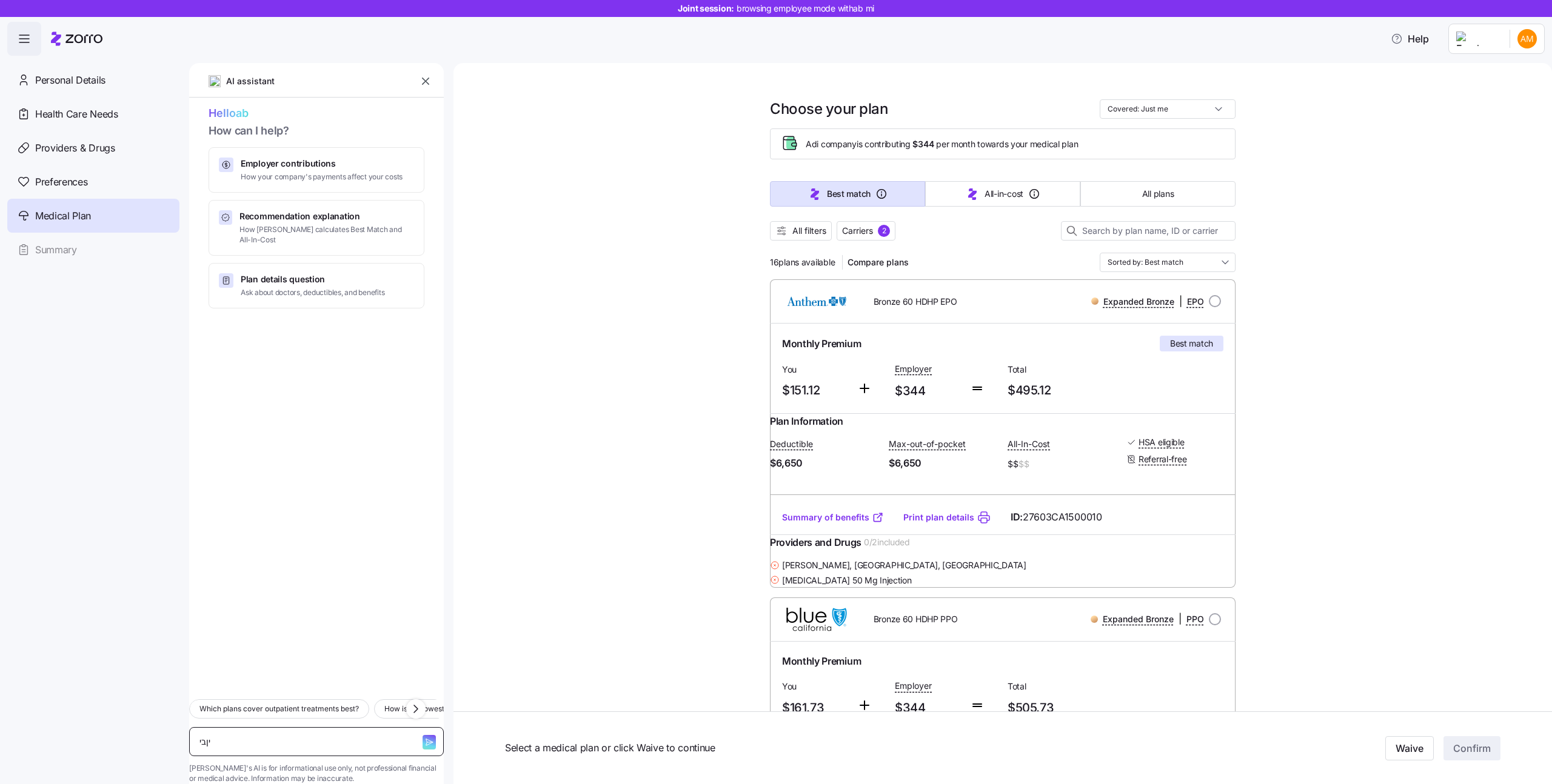
type textarea "יןבי"
type textarea "x"
type textarea "יןבי ש"
type textarea "x"
type textarea "W"
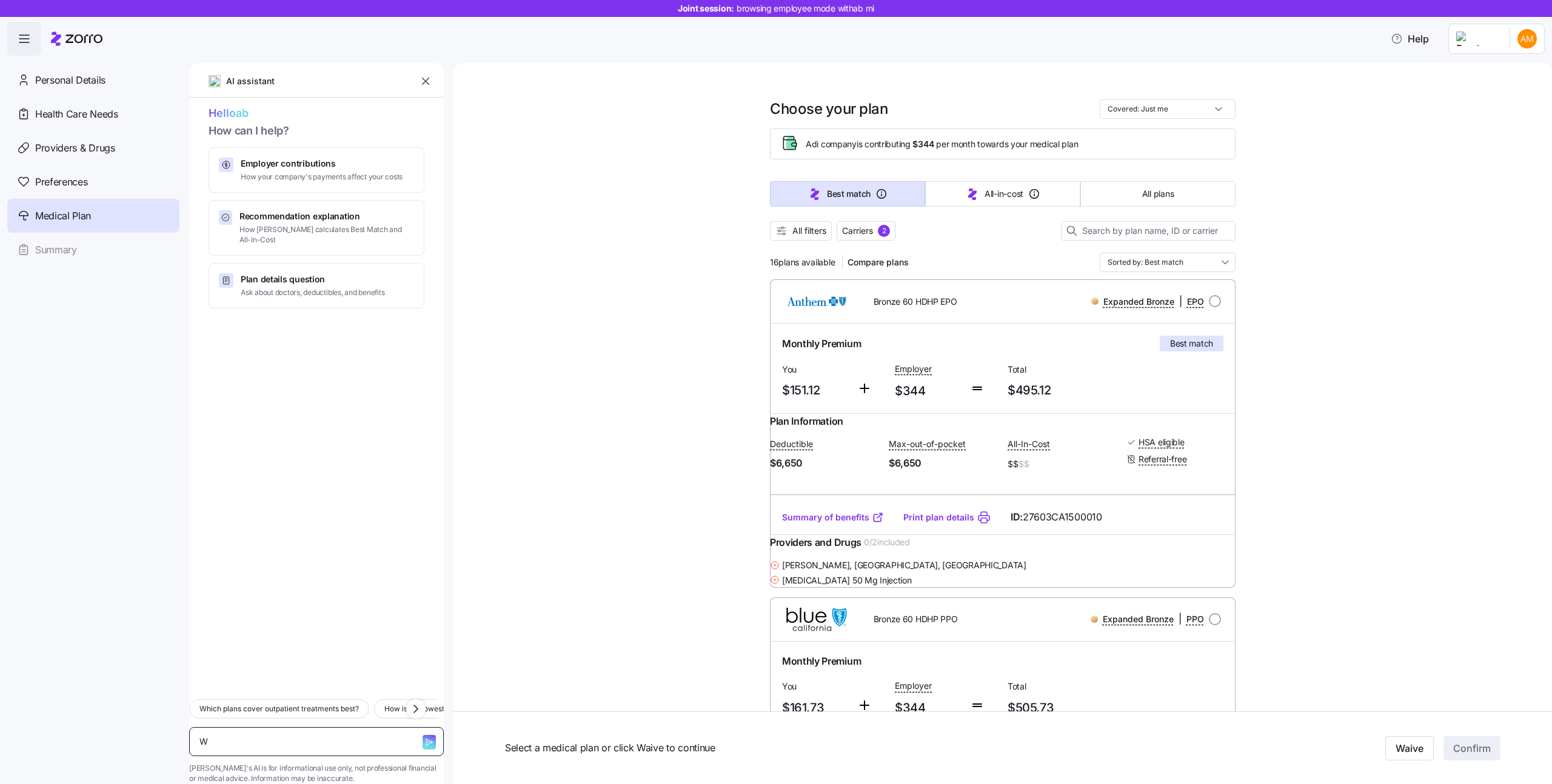
type textarea "x"
type textarea "Wh"
type textarea "x"
type textarea "Whi"
type textarea "x"
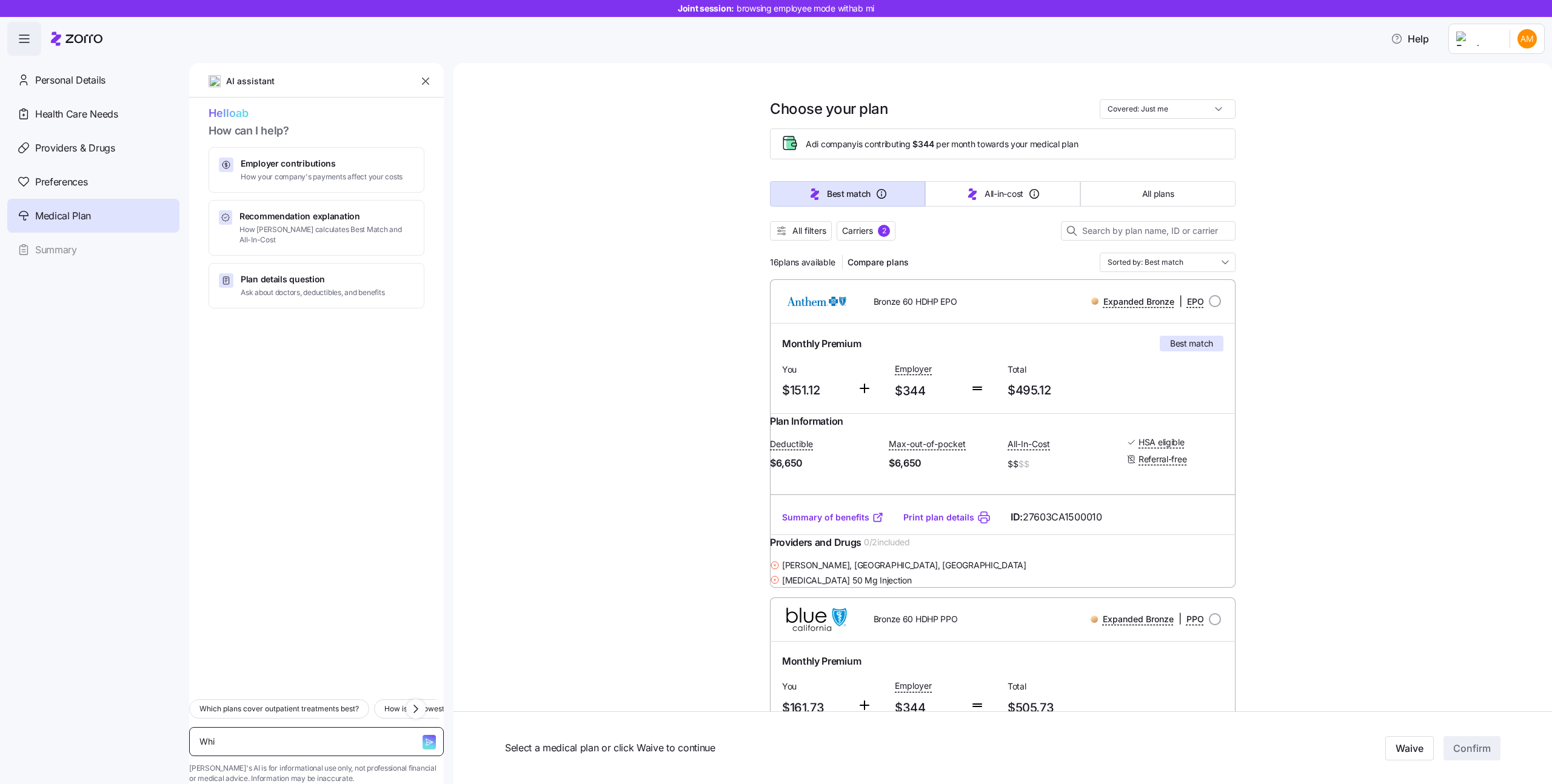
type textarea "Whic"
type textarea "x"
type textarea "Which"
type textarea "x"
type textarea "Which"
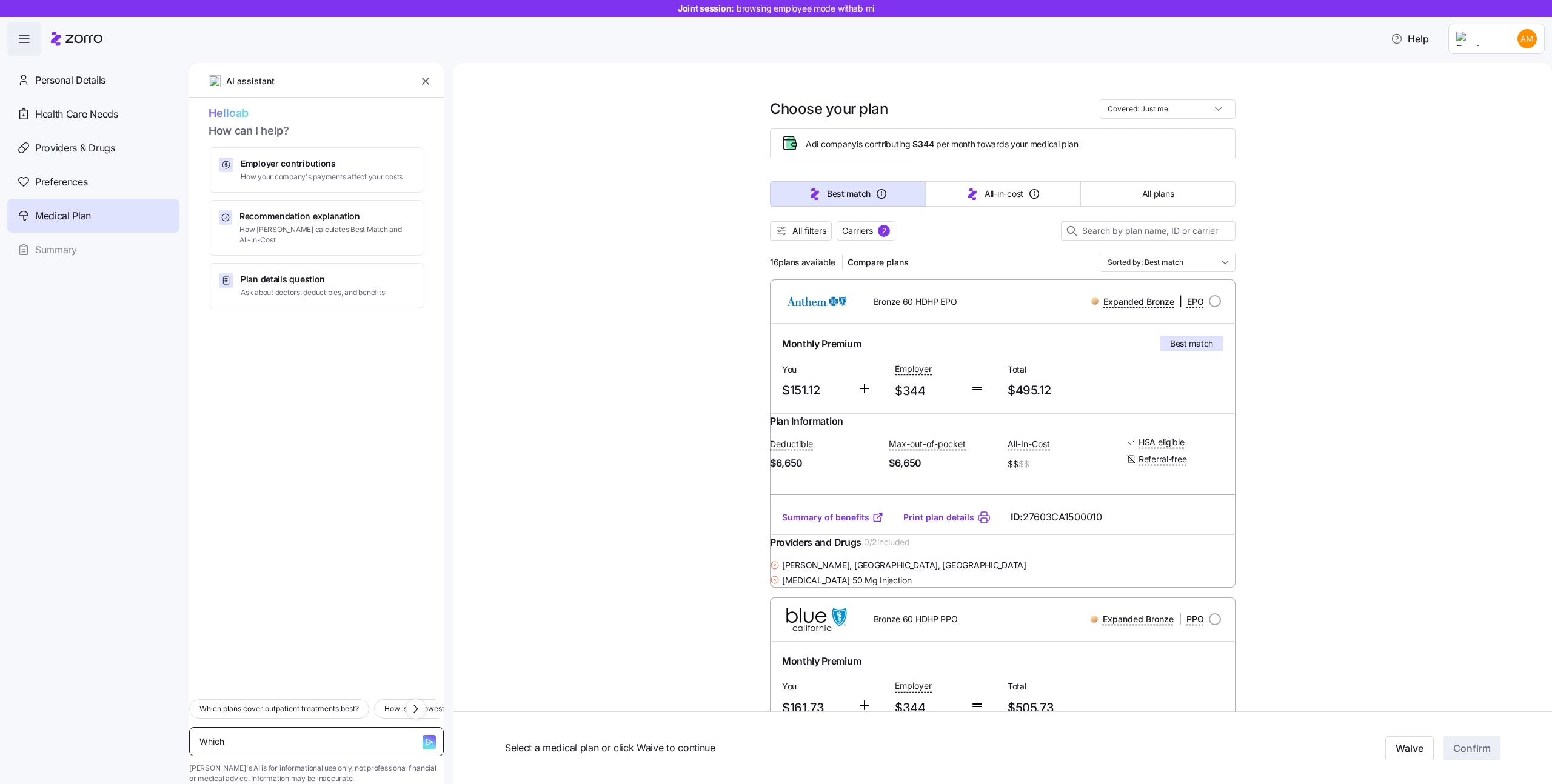
type textarea "x"
type textarea "Which p"
type textarea "x"
type textarea "Which pl"
type textarea "x"
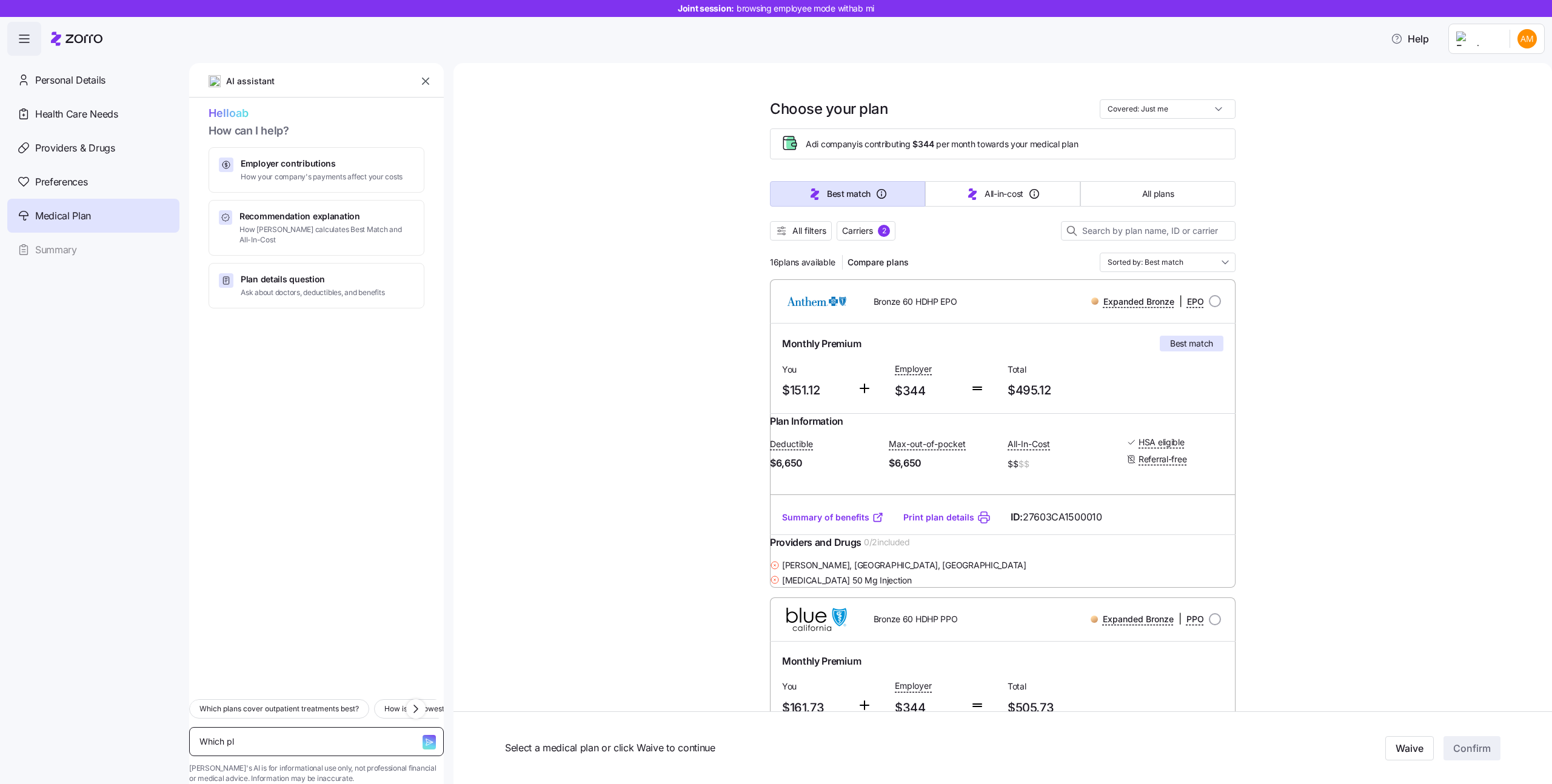
type textarea "Which pla"
type textarea "x"
type textarea "Which plan"
type textarea "x"
type textarea "Which plans"
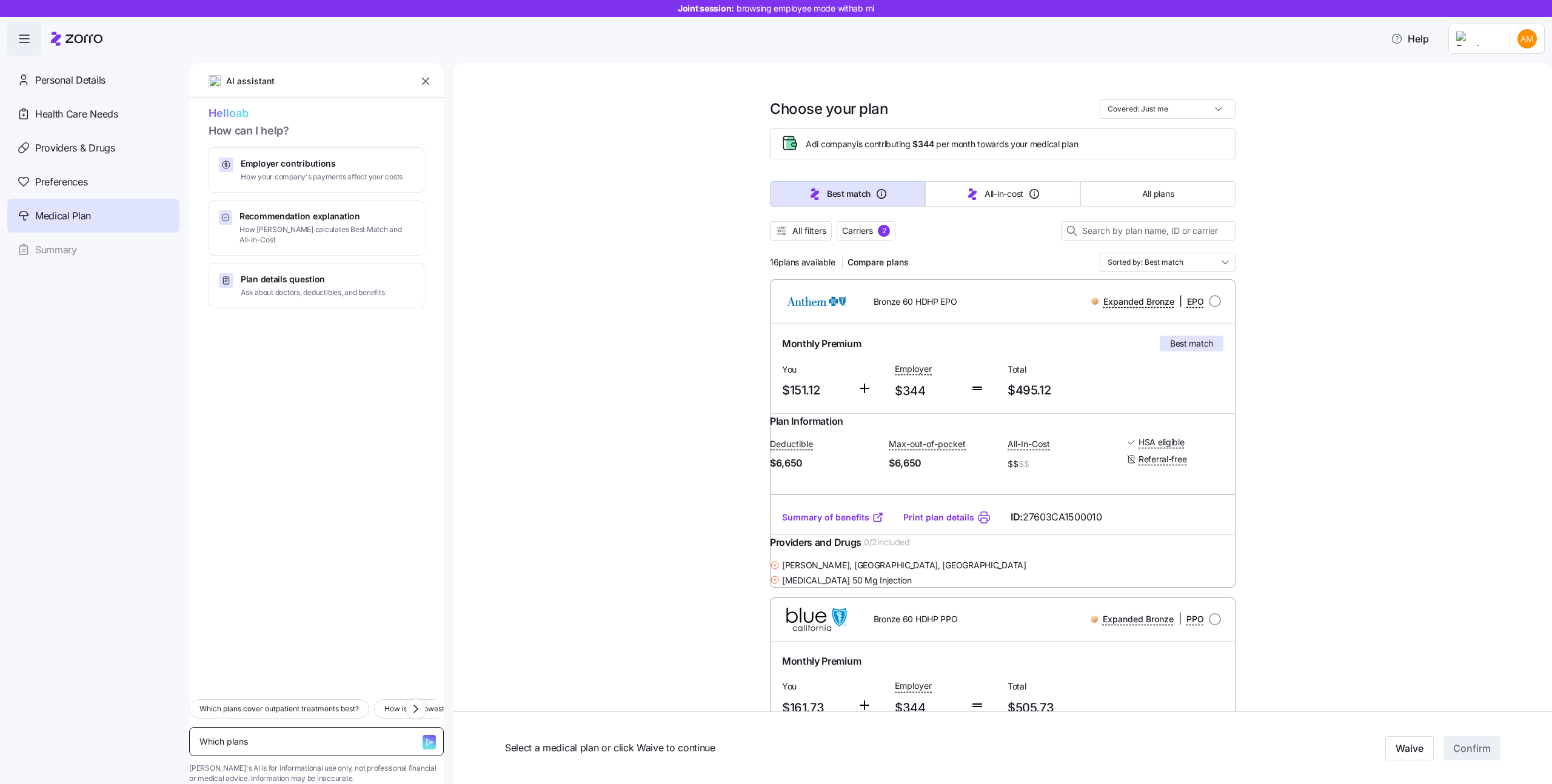
type textarea "x"
type textarea "Which plans"
type textarea "x"
type textarea "Which plans i"
type textarea "x"
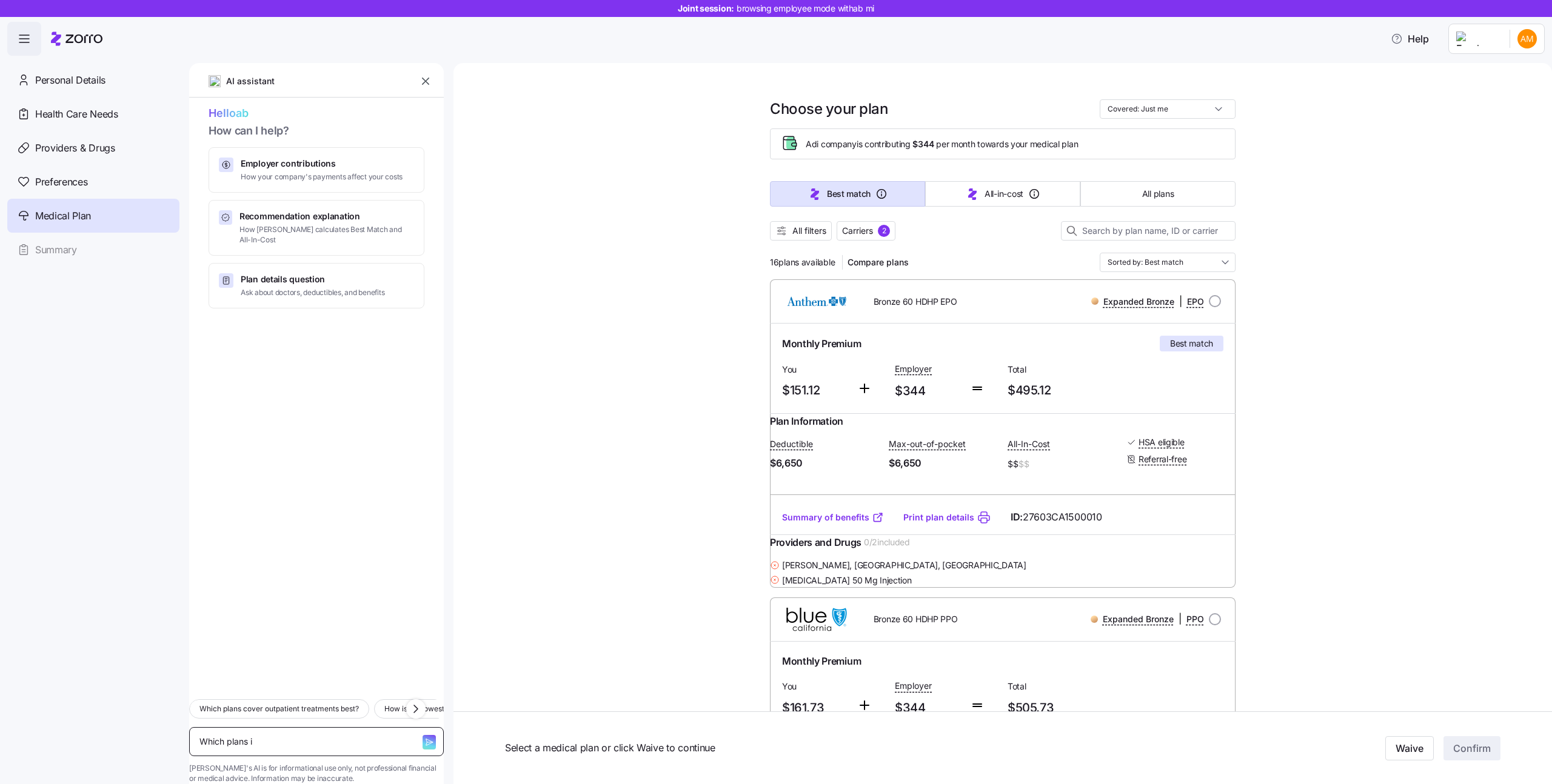
type textarea "Which plans in"
type textarea "x"
type textarea "Which plans inc"
type textarea "x"
type textarea "Which plans incl"
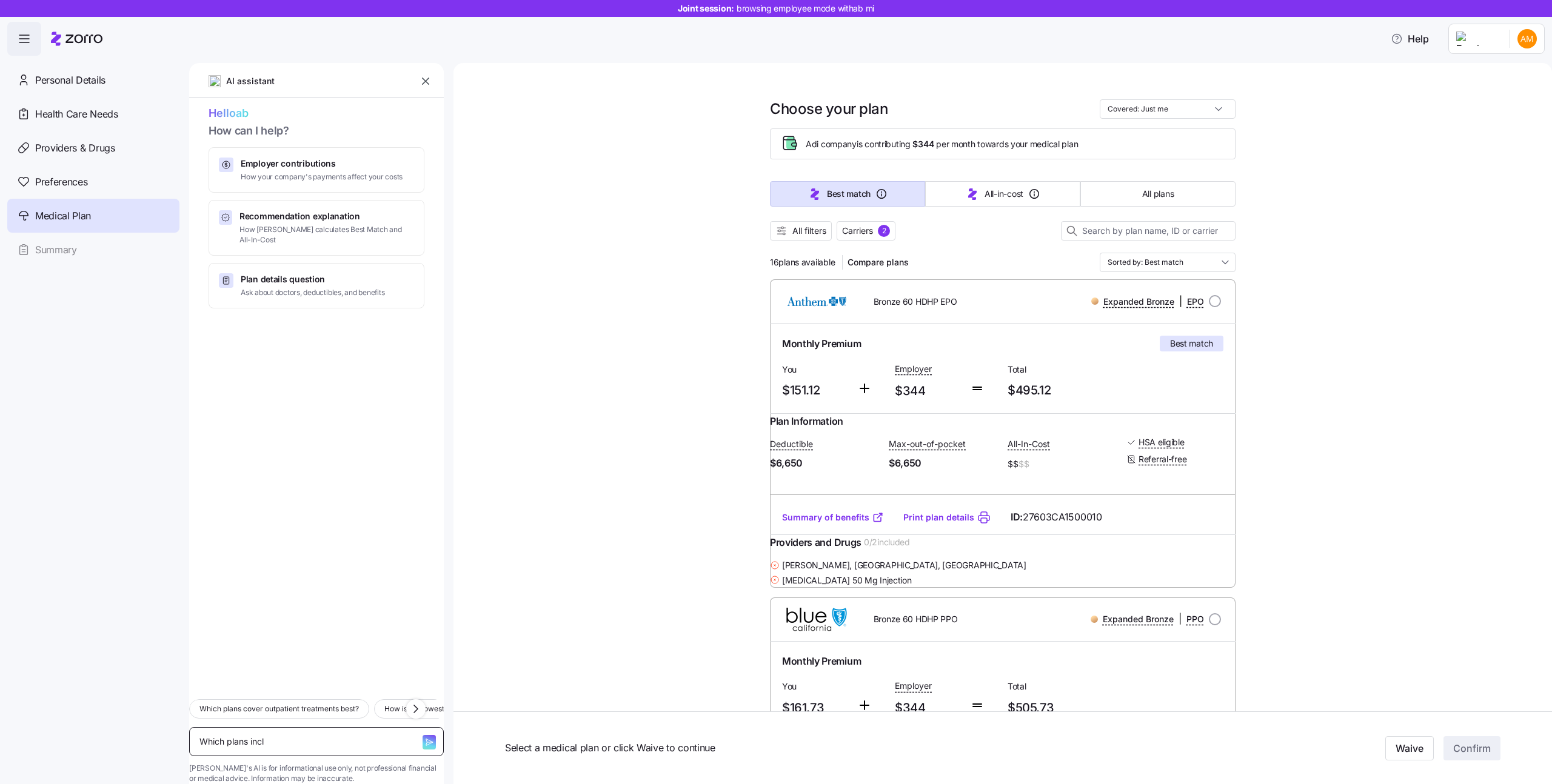
type textarea "x"
type textarea "Which plans inclu"
type textarea "x"
type textarea "Which plans includ"
type textarea "x"
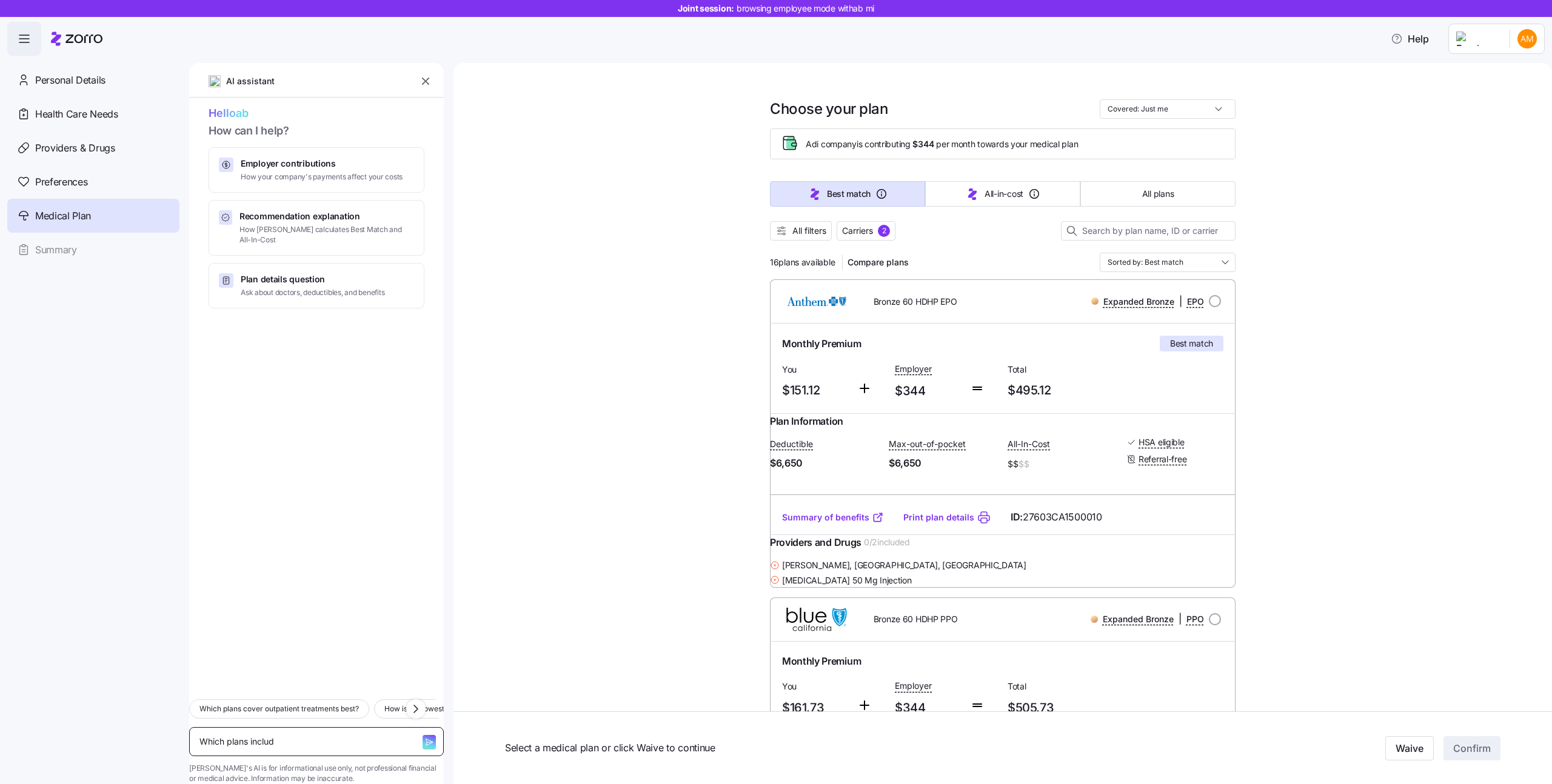
type textarea "Which plans include"
type textarea "x"
type textarea "Which plans include"
type textarea "x"
type textarea "Which plans include m"
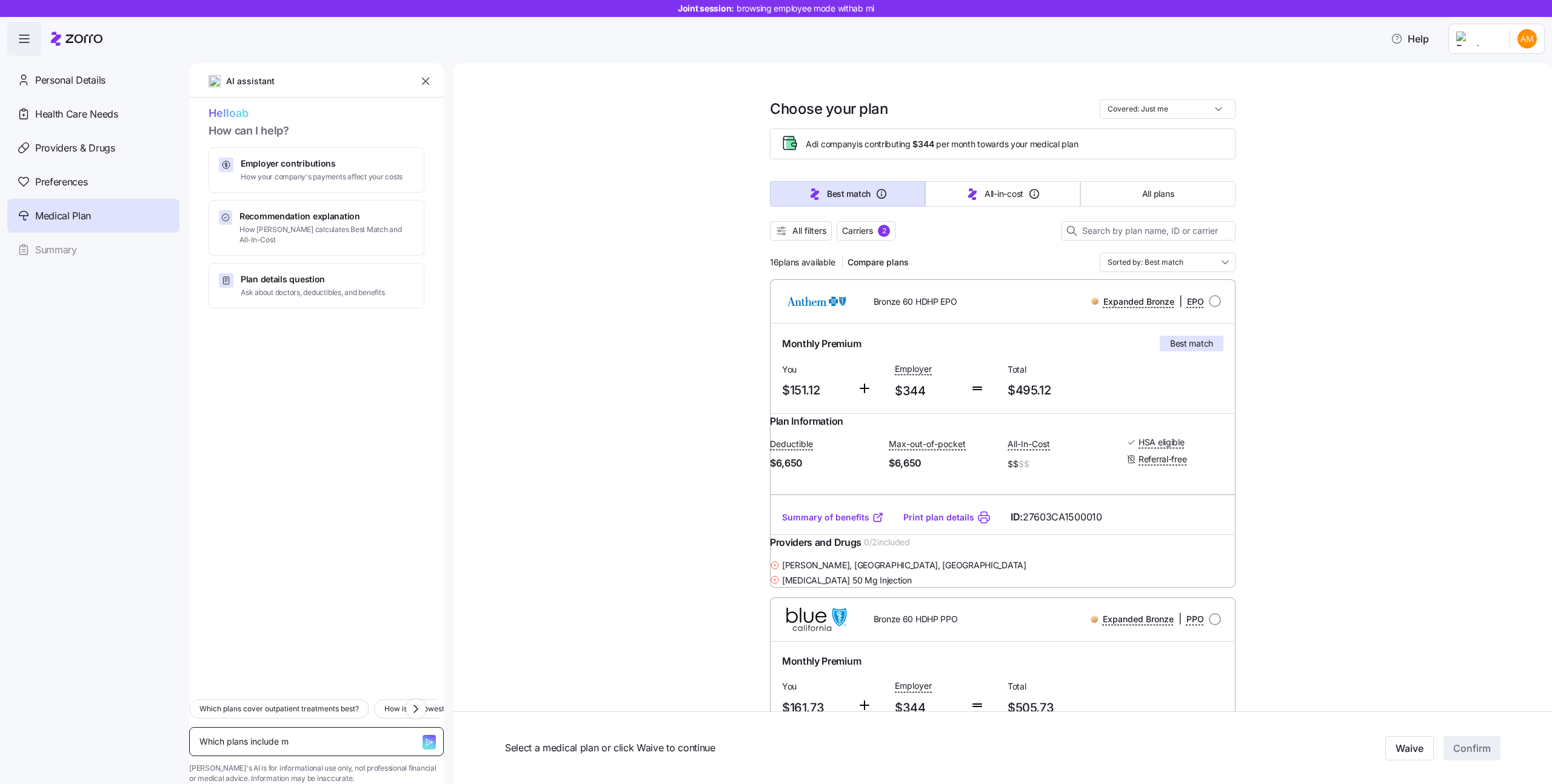
type textarea "x"
type textarea "Which plans include my"
type textarea "x"
type textarea "Which plans include my"
type textarea "x"
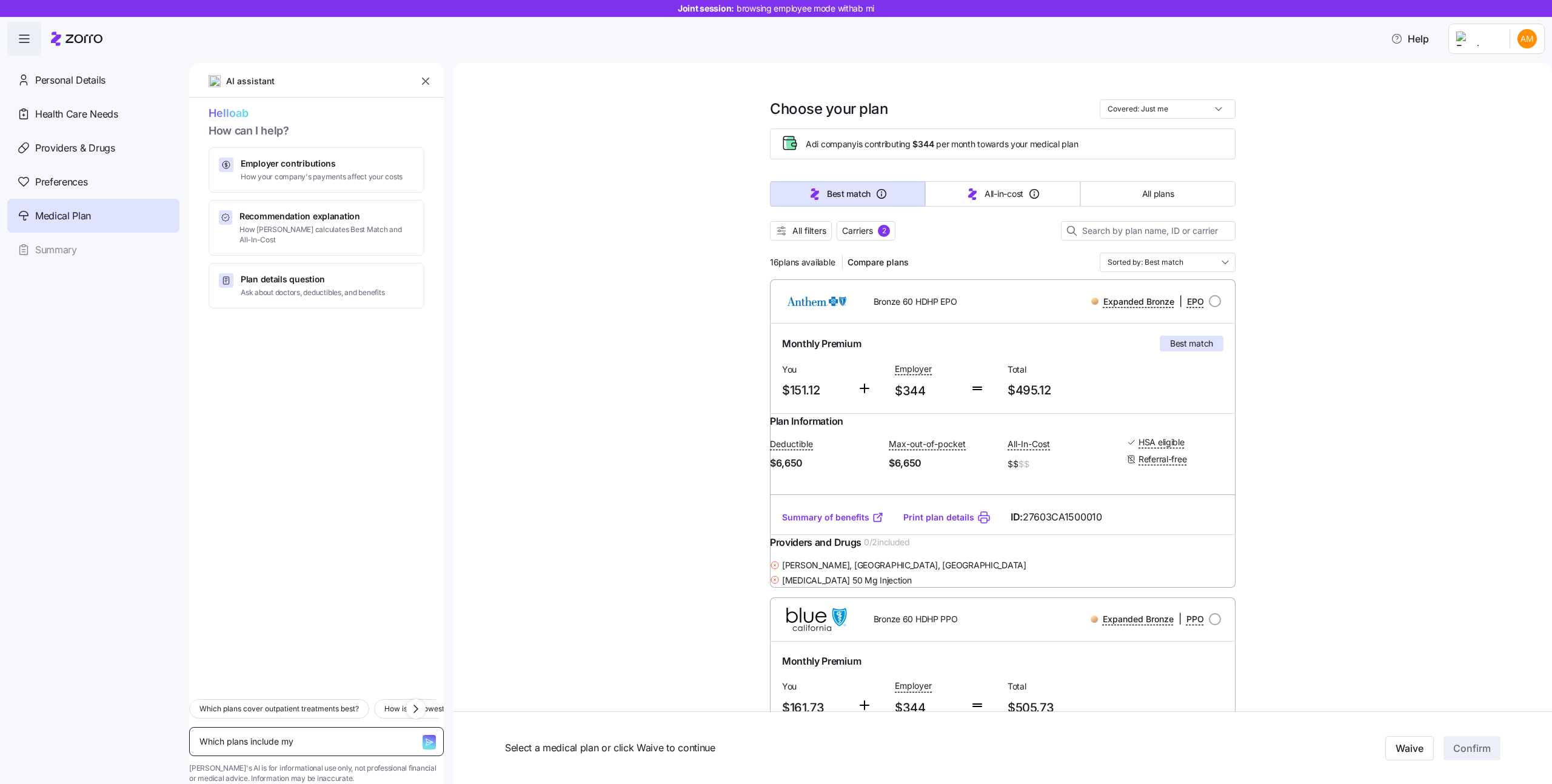
type textarea "Which plans include my d"
type textarea "x"
type textarea "Which plans include my do"
type textarea "x"
type textarea "Which plans include my doc"
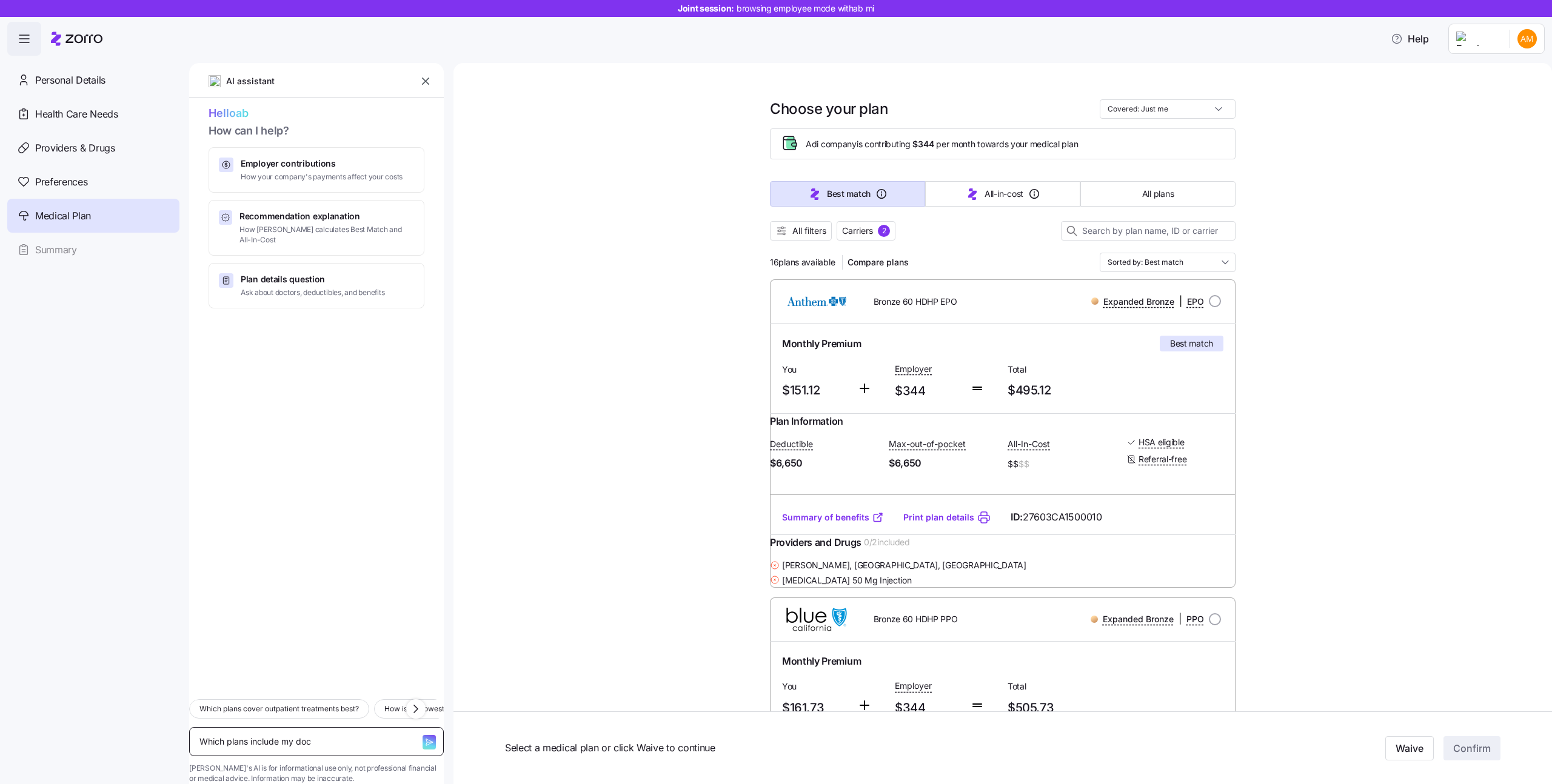
type textarea "x"
type textarea "Which plans include my doct"
type textarea "x"
type textarea "Which plans include my docto"
type textarea "x"
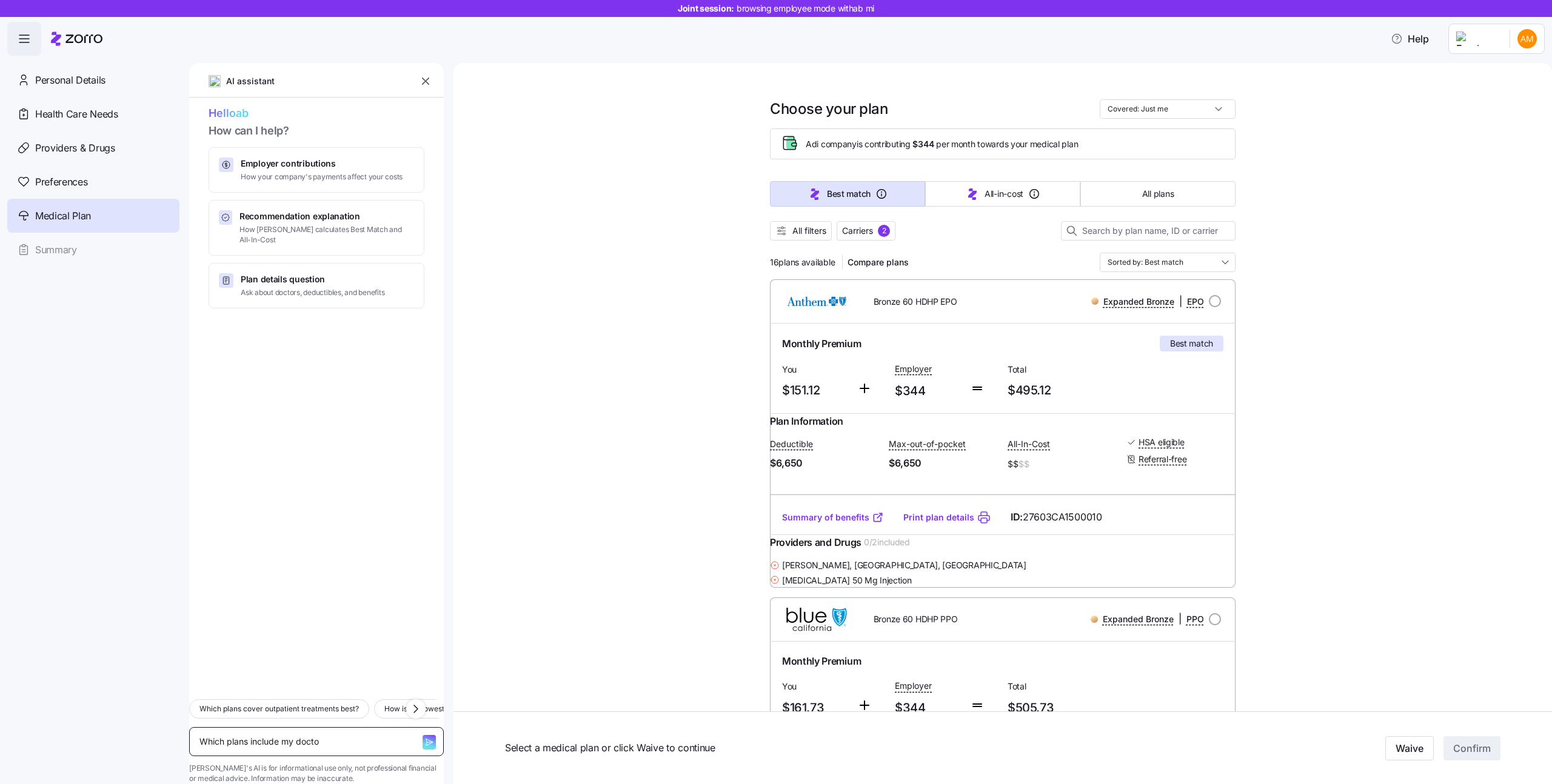
type textarea "Which plans include my doctor"
type textarea "x"
type textarea "Which plans include my doctor?"
type textarea "x"
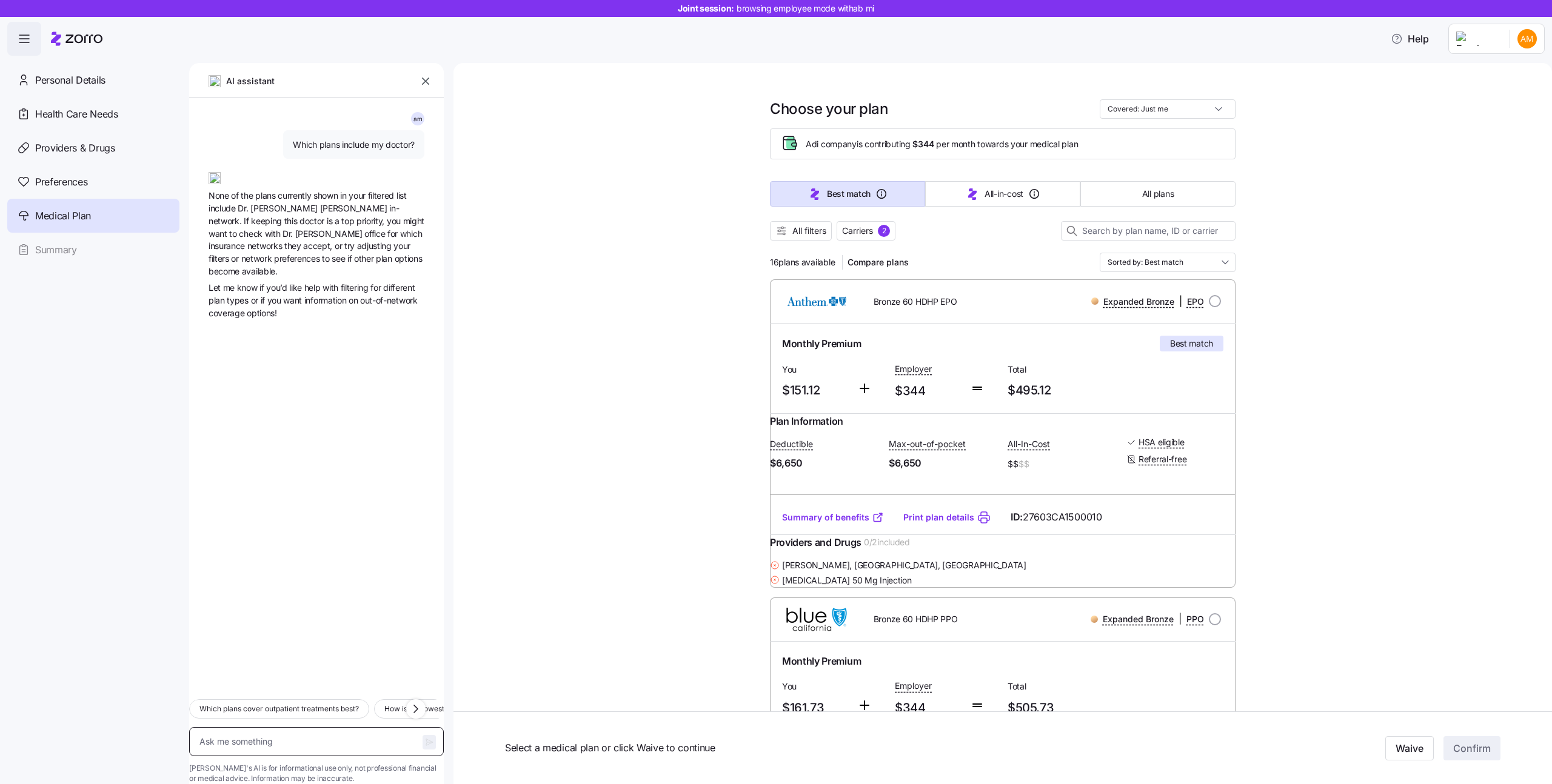
click at [329, 732] on textarea at bounding box center [316, 741] width 255 height 29
type textarea "x"
type textarea "W"
type textarea "x"
type textarea "Wh"
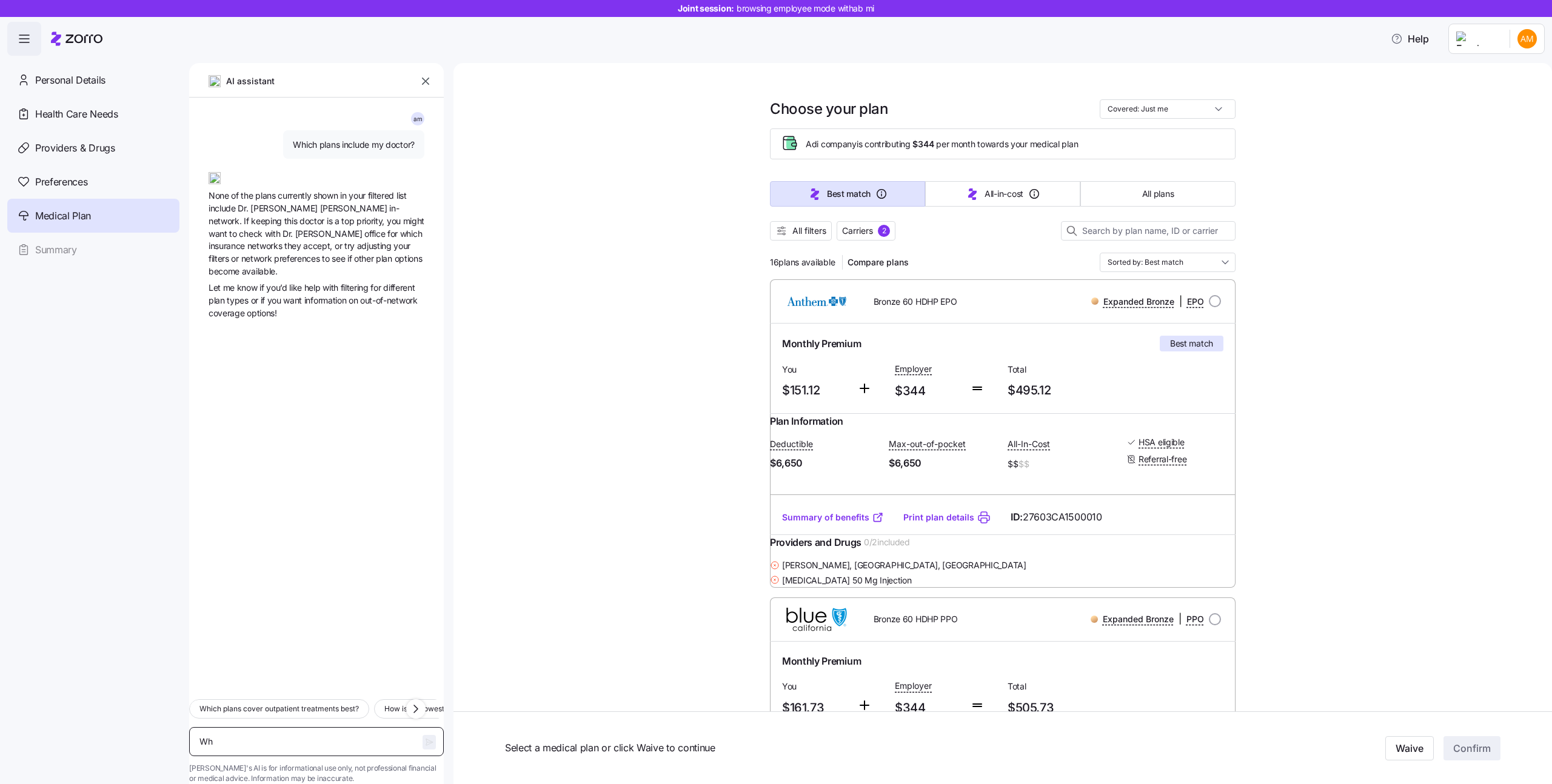
type textarea "x"
type textarea "Wha"
type textarea "x"
type textarea "What"
type textarea "x"
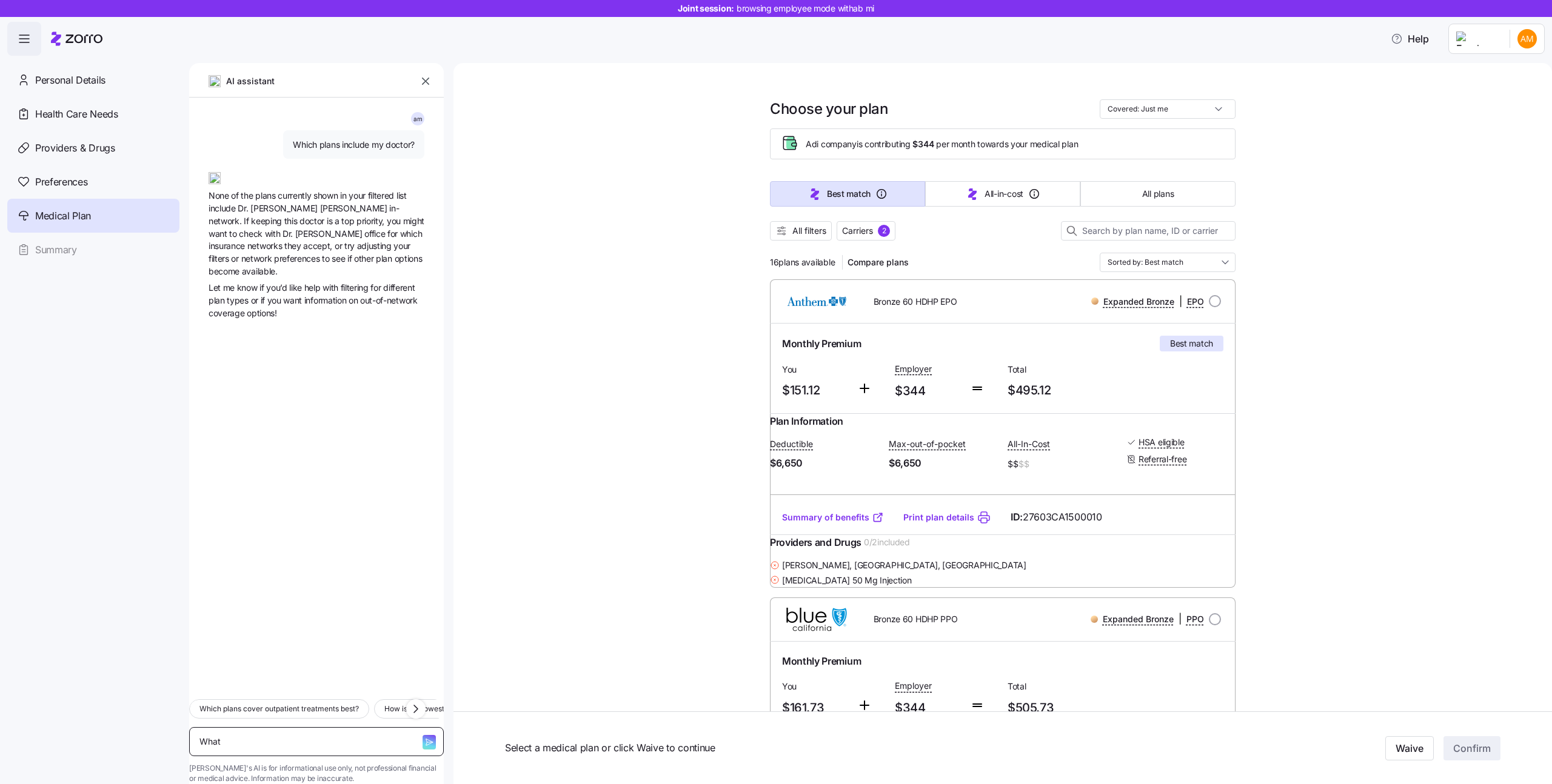
type textarea "What"
type textarea "x"
type textarea "What i"
type textarea "x"
type textarea "What is"
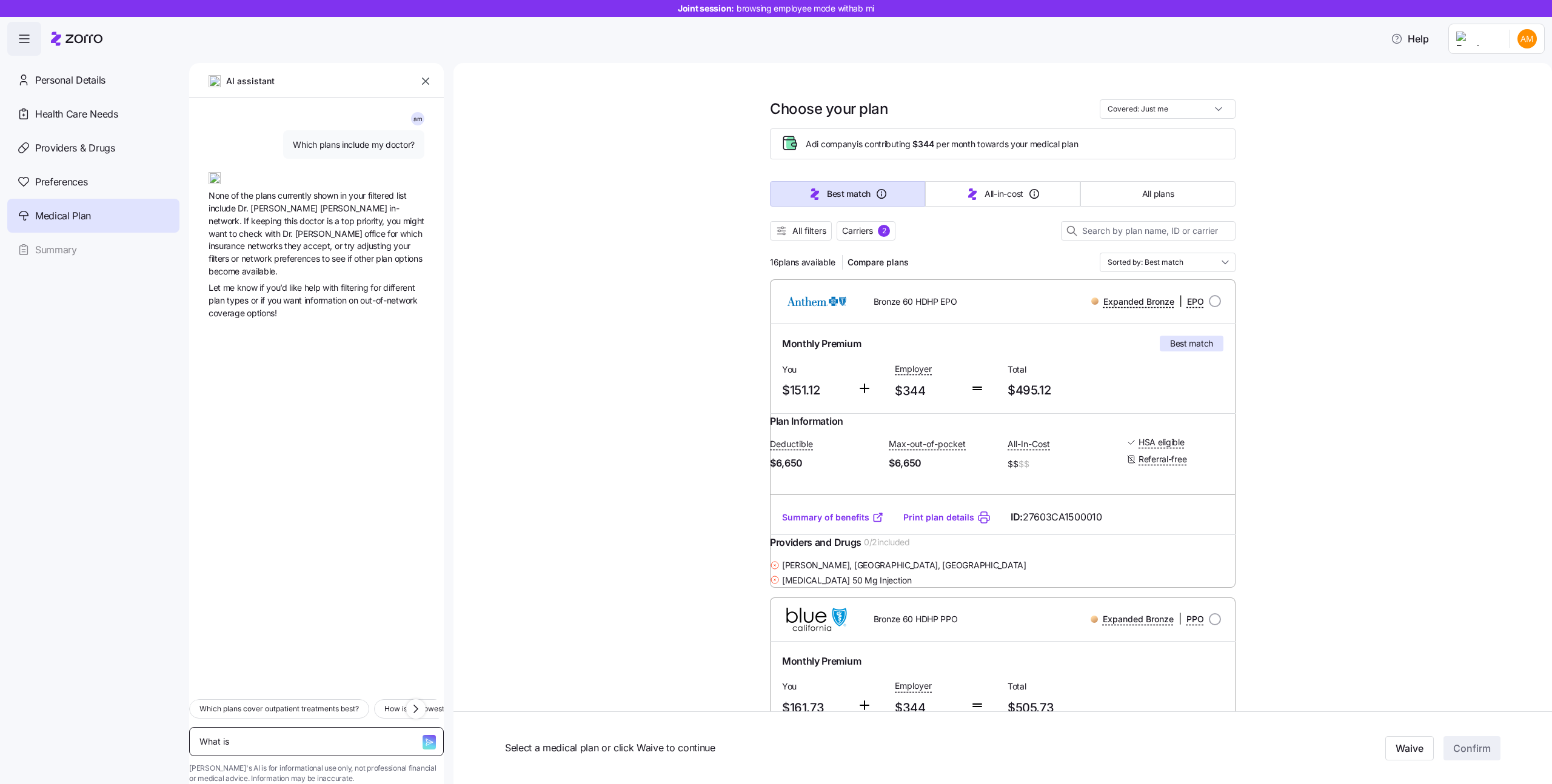
type textarea "x"
type textarea "What is"
type textarea "x"
type textarea "What is a"
type textarea "x"
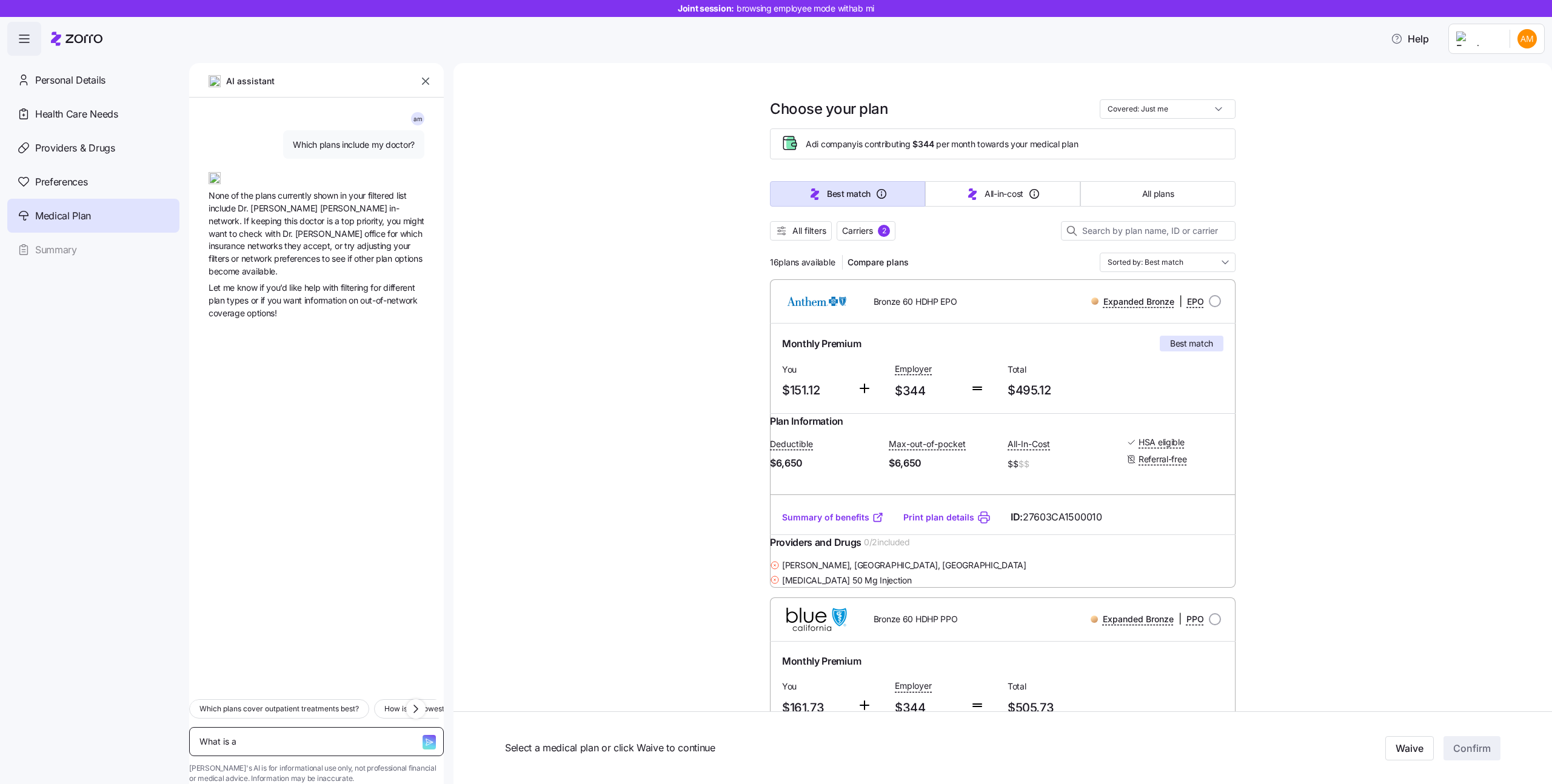
type textarea "What is a"
type textarea "x"
type textarea "What is a d"
type textarea "x"
type textarea "What is a de"
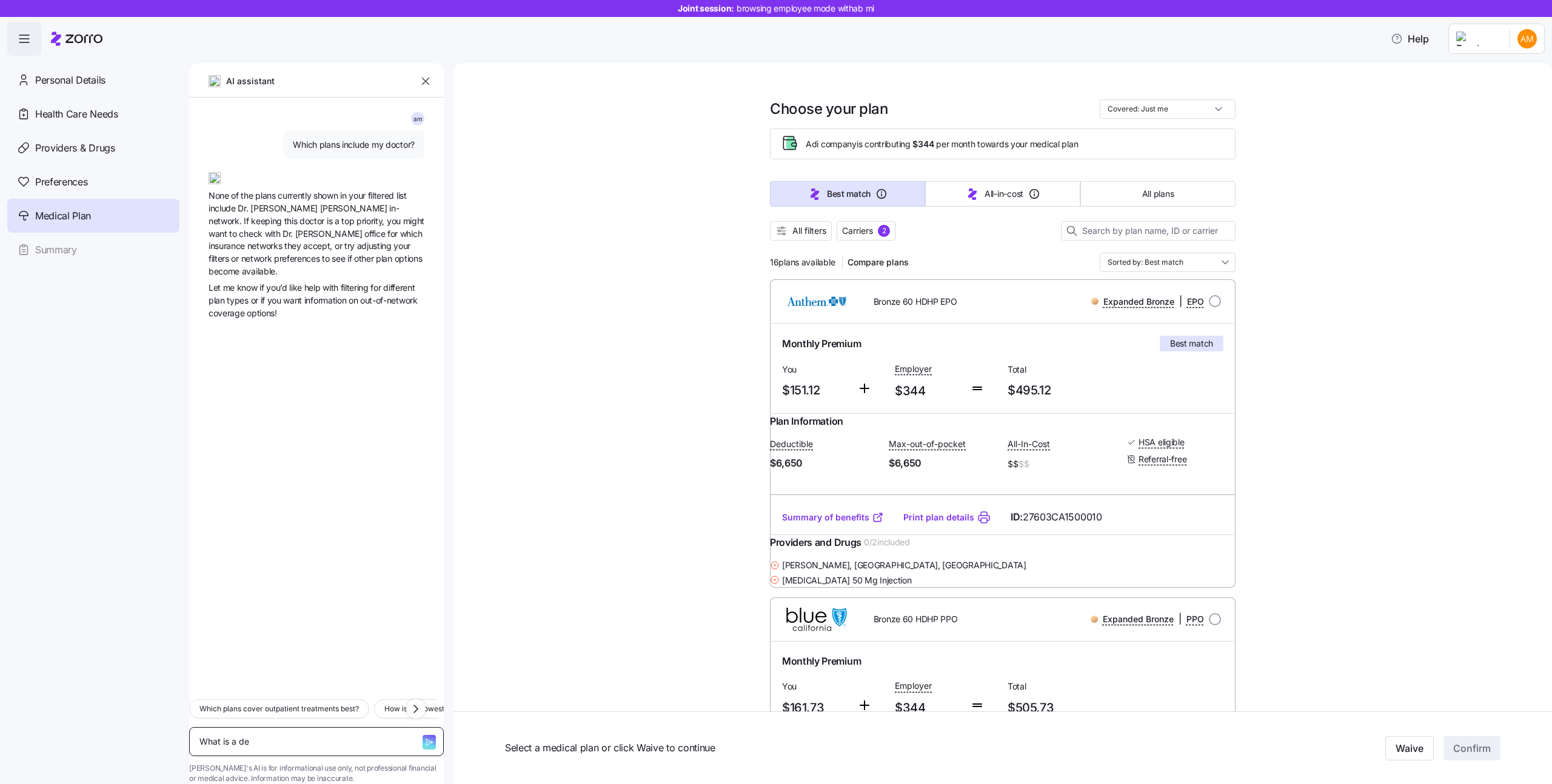
type textarea "x"
type textarea "What is a ded"
type textarea "x"
type textarea "What is a dedu"
type textarea "x"
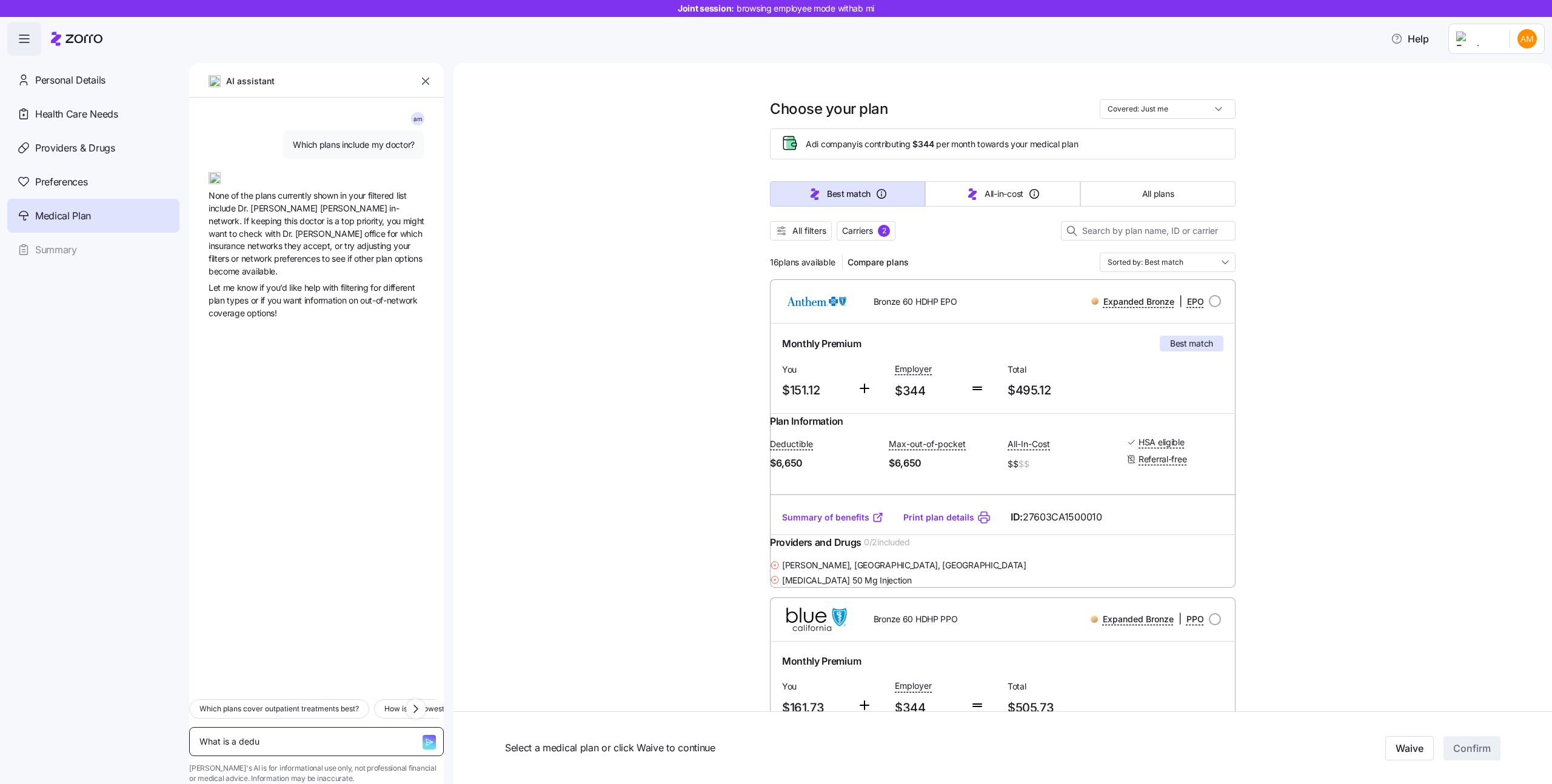
type textarea "What is a deduc"
type textarea "x"
type textarea "What is a deduct"
type textarea "x"
type textarea "What is a deducti"
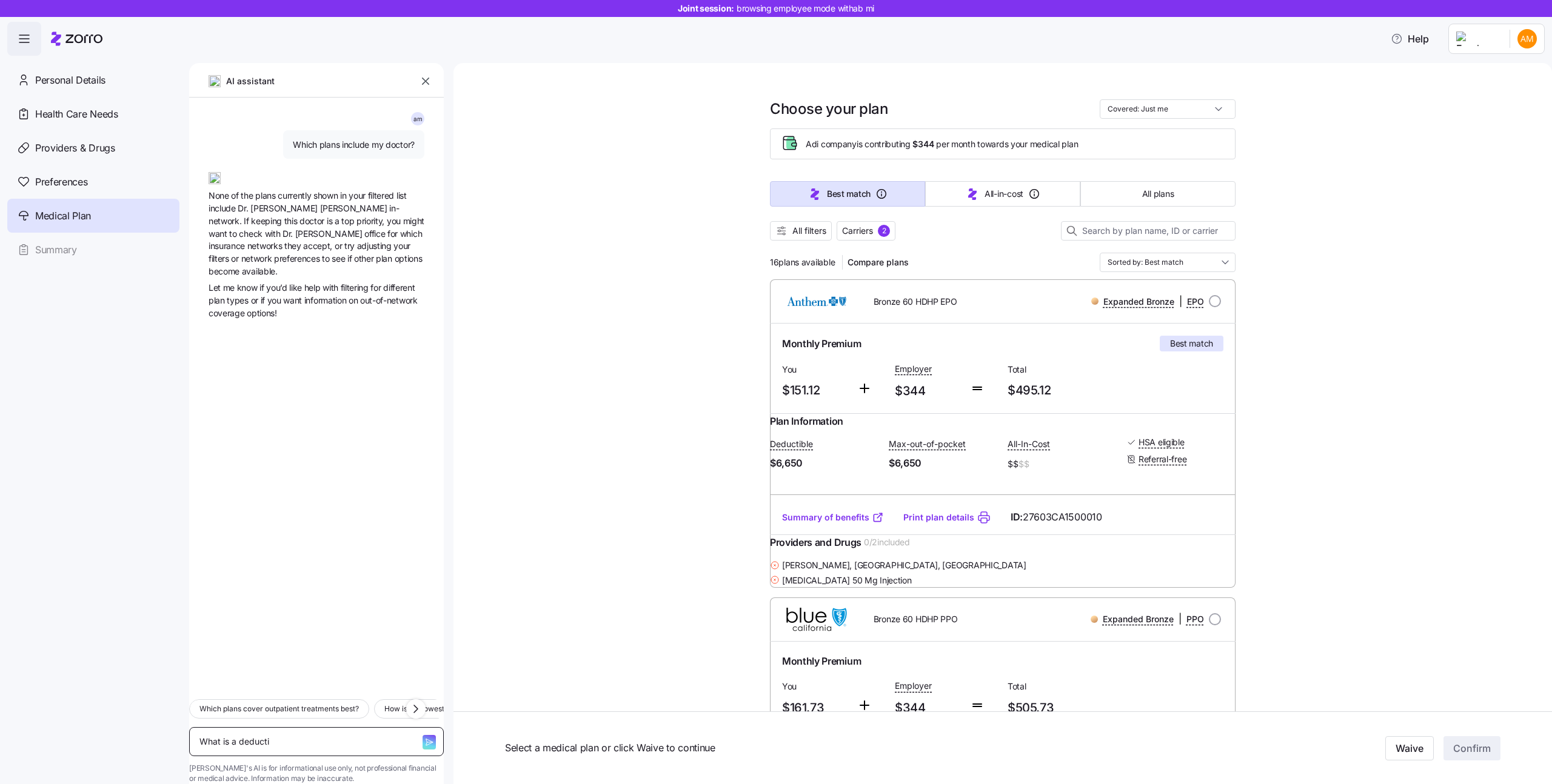
type textarea "x"
type textarea "What is a deductil"
type textarea "x"
type textarea "What is a deducti"
type textarea "x"
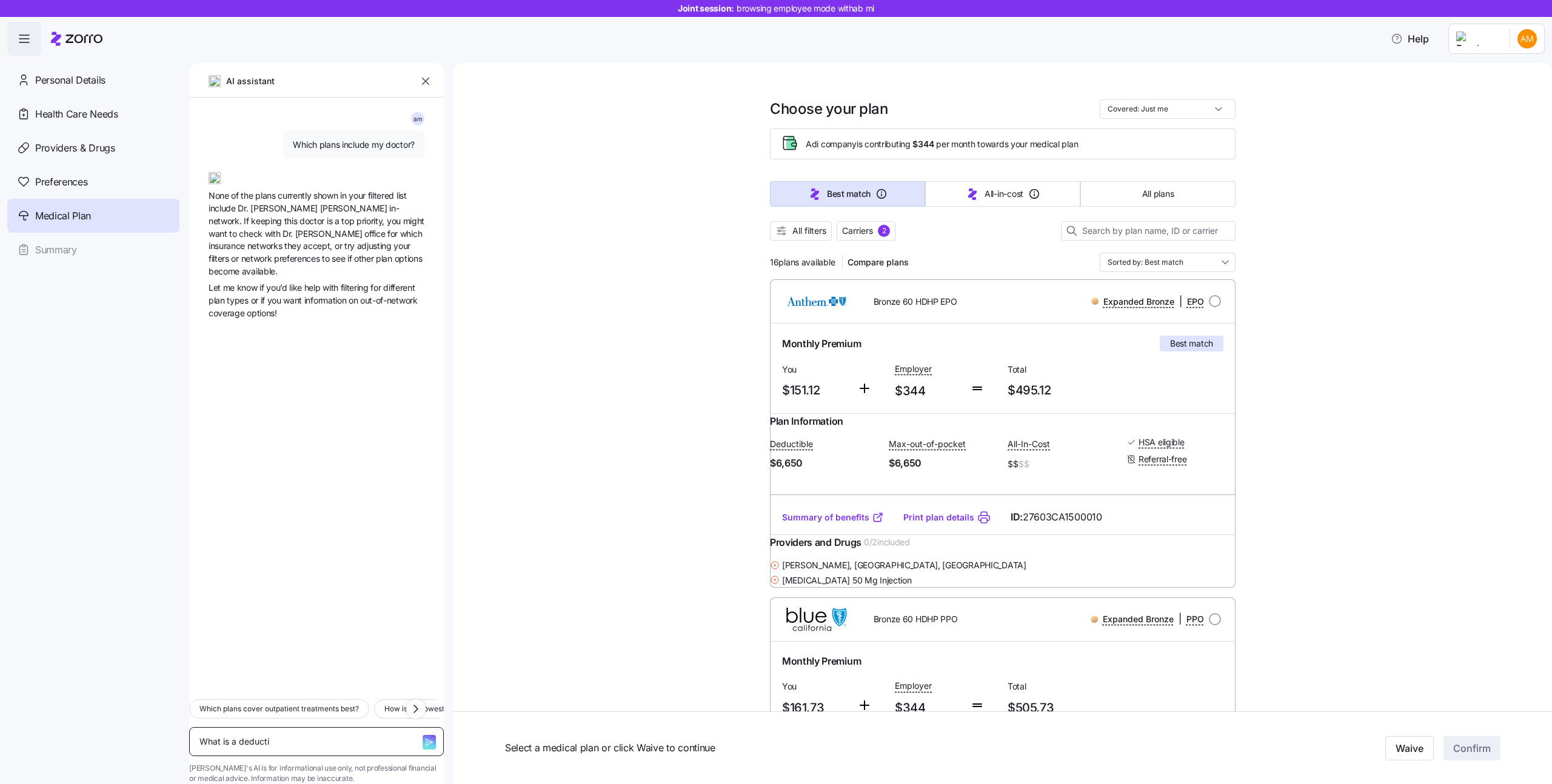
type textarea "What is a deductib"
type textarea "x"
type textarea "What is a deductibl"
type textarea "x"
type textarea "What is a deductible"
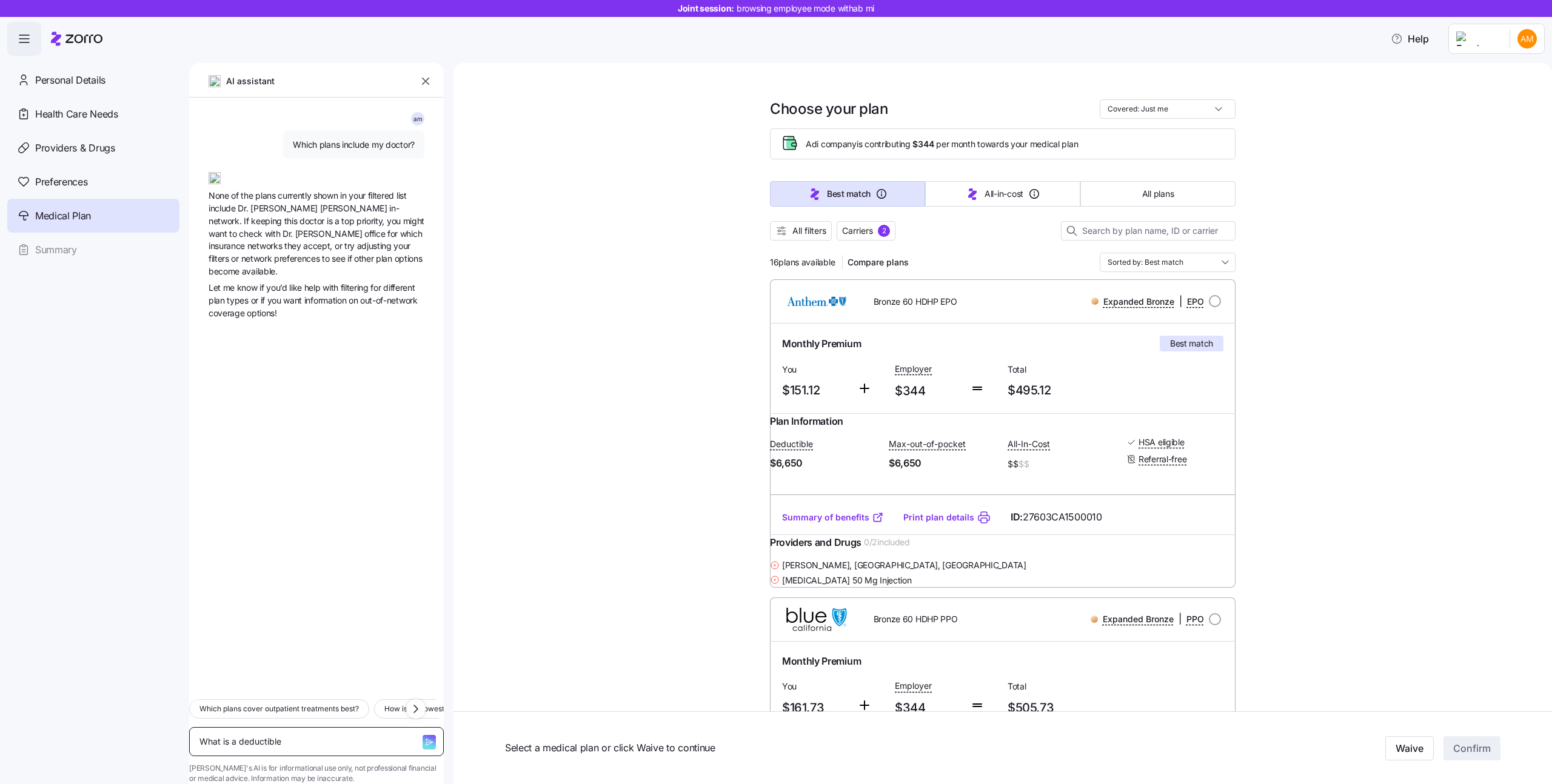
type textarea "x"
type textarea "What is a deductible?"
type textarea "x"
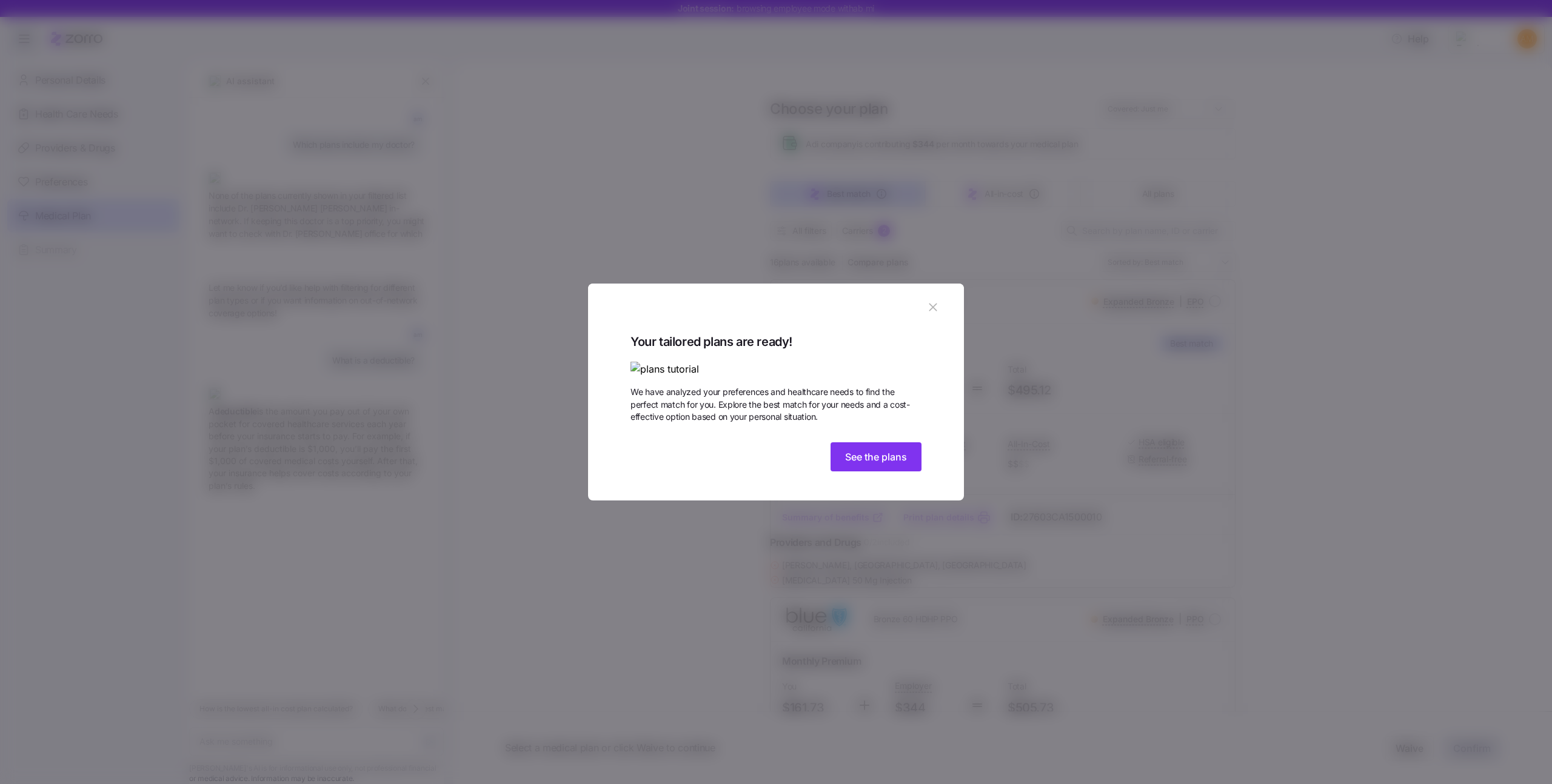
click at [906, 477] on div "Your tailored plans are ready! We have analyzed your preferences and healthcare…" at bounding box center [776, 404] width 291 height 144
click at [879, 464] on span "See the plans" at bounding box center [876, 457] width 62 height 14
type textarea "x"
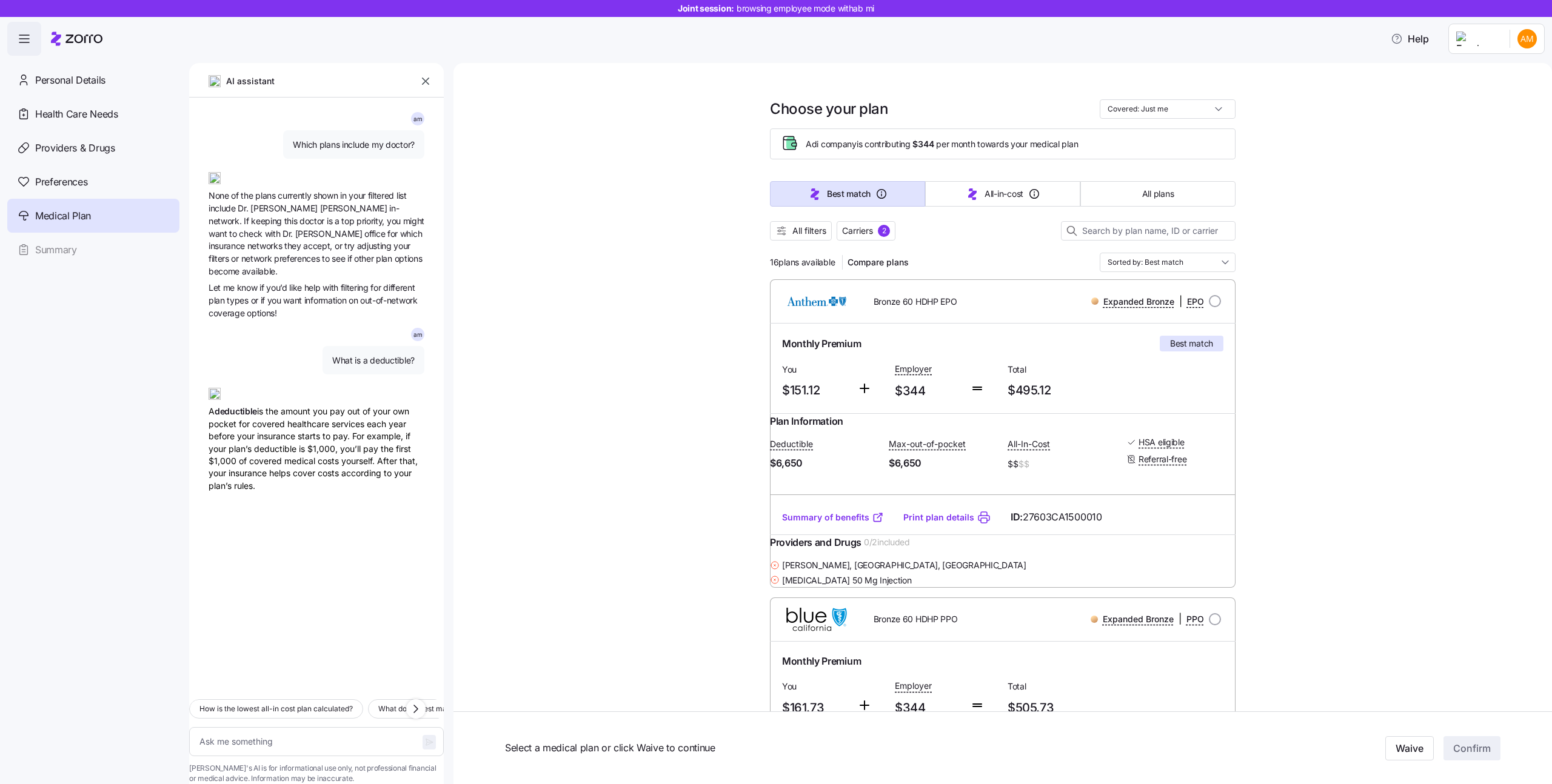
click at [802, 523] on link "Summary of benefits" at bounding box center [833, 517] width 102 height 12
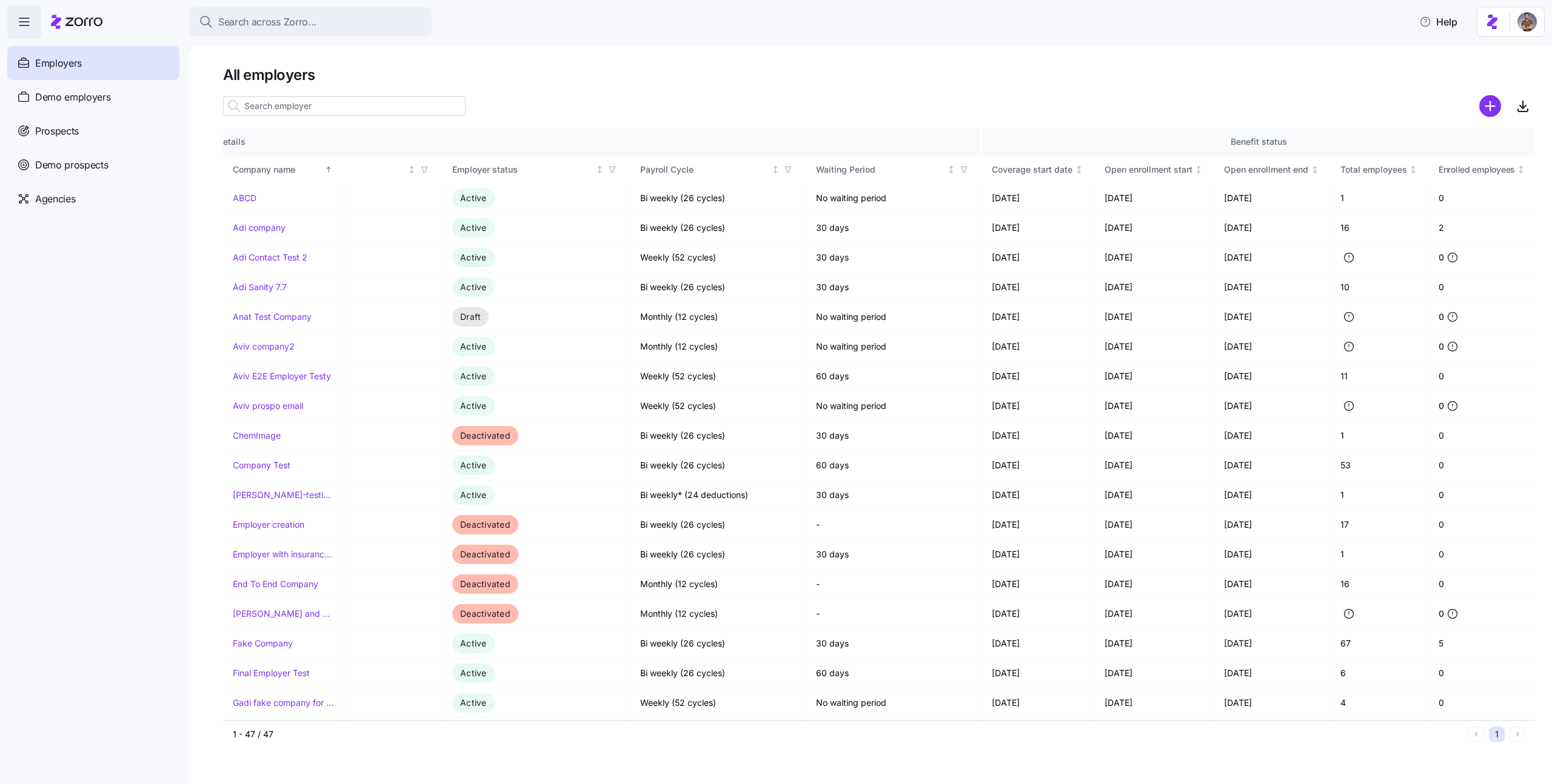
scroll to position [0, 781]
